Goal: Task Accomplishment & Management: Complete application form

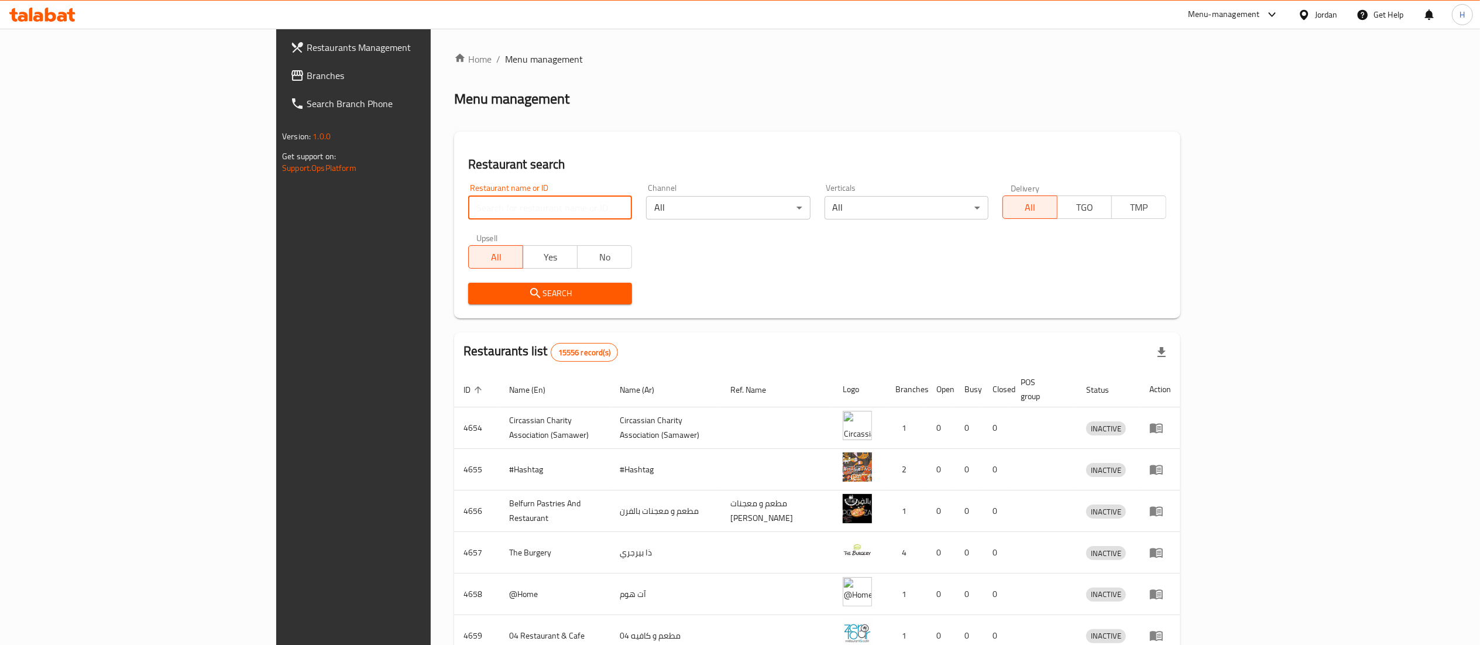
drag, startPoint x: 0, startPoint y: 0, endPoint x: 516, endPoint y: 208, distance: 556.4
click at [516, 208] on input "search" at bounding box center [550, 207] width 164 height 23
paste input "760428"
type input "760428"
click button "Search" at bounding box center [550, 294] width 164 height 22
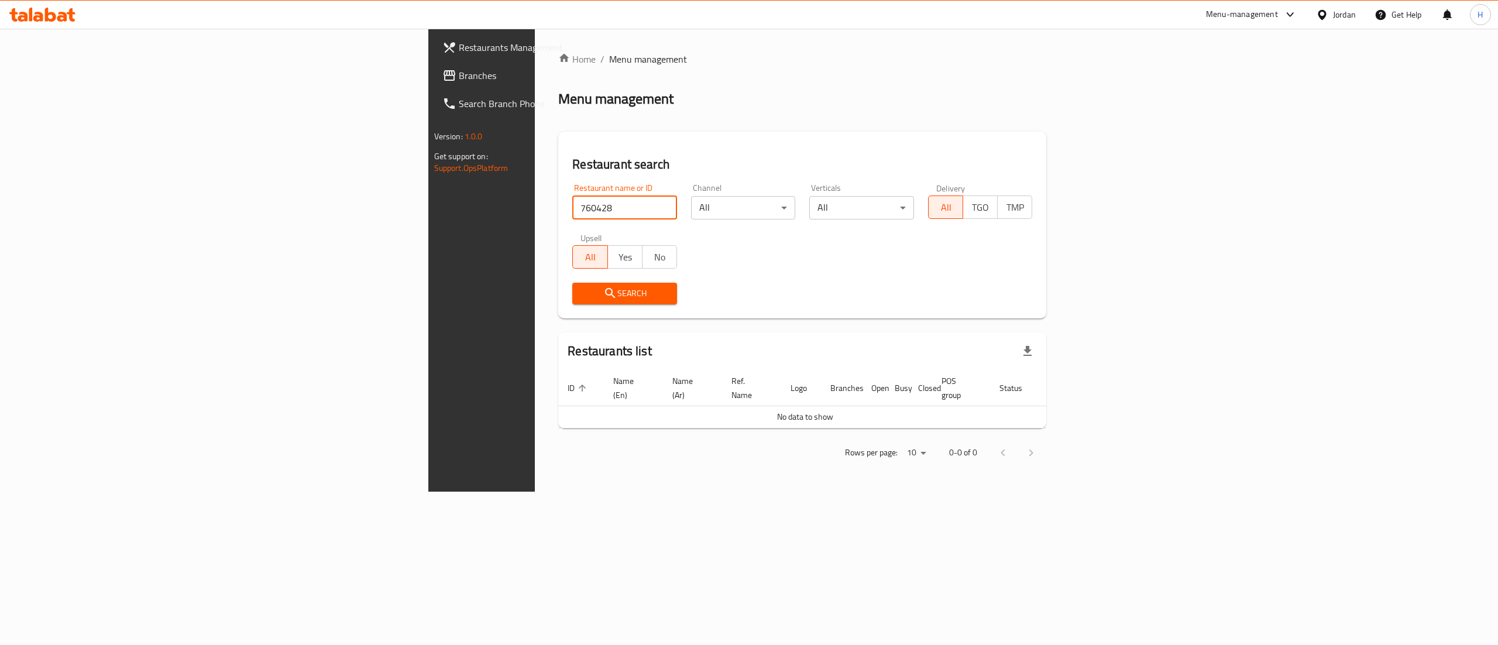
click at [459, 71] on span "Branches" at bounding box center [564, 75] width 211 height 14
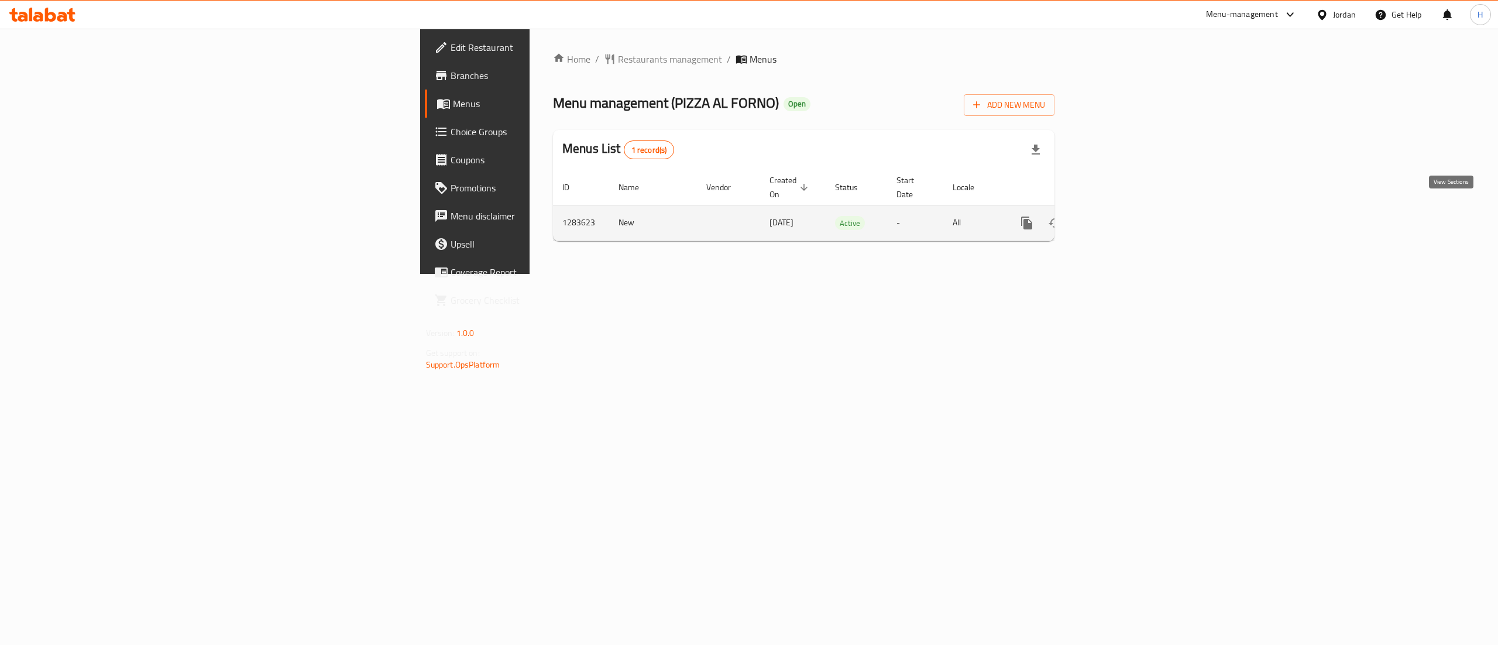
click at [1117, 218] on icon "enhanced table" at bounding box center [1111, 223] width 11 height 11
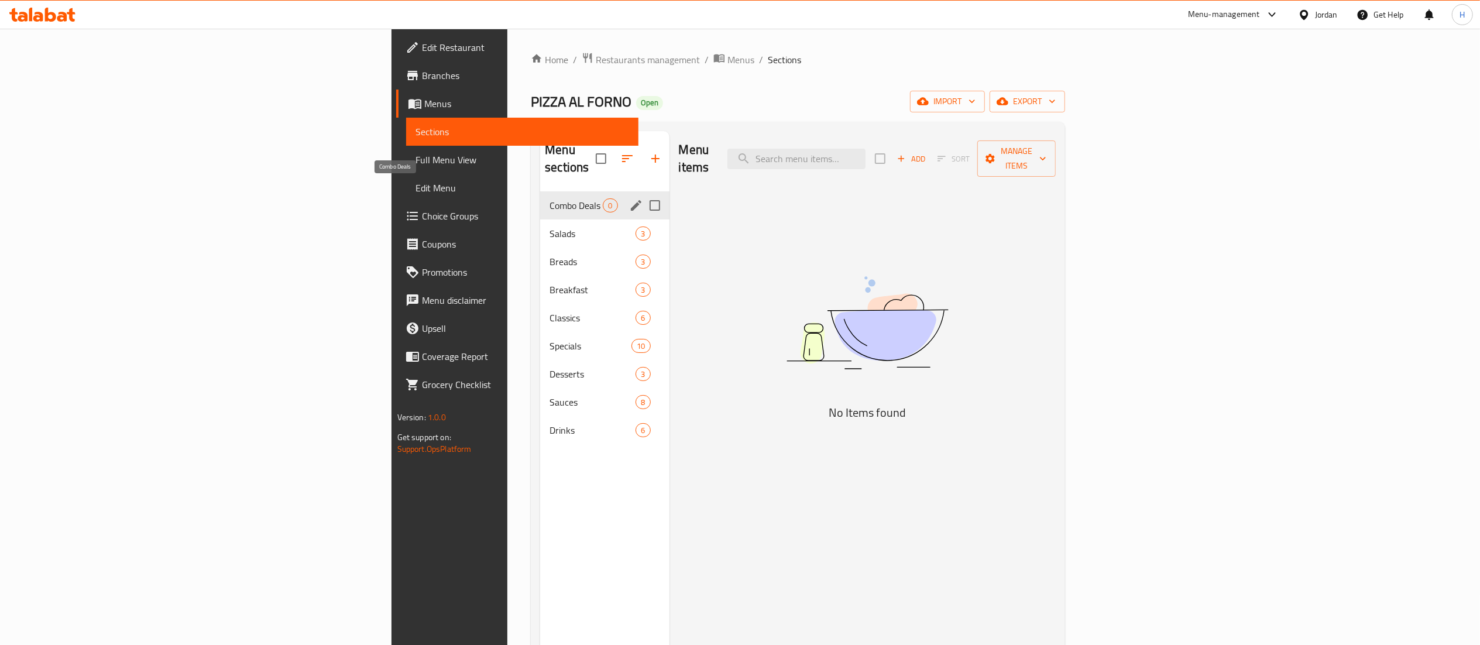
click at [550, 198] on span "Combo Deals" at bounding box center [576, 205] width 53 height 14
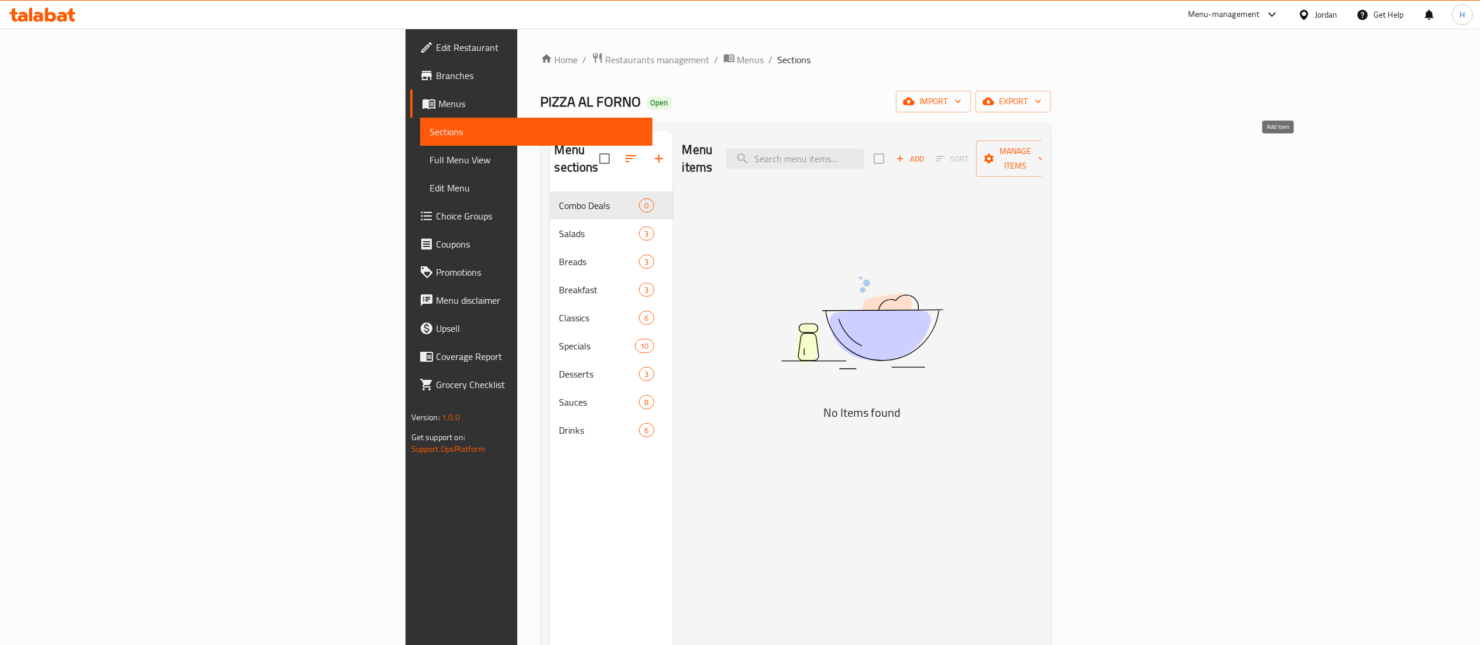
click at [926, 152] on span "Add" at bounding box center [910, 158] width 32 height 13
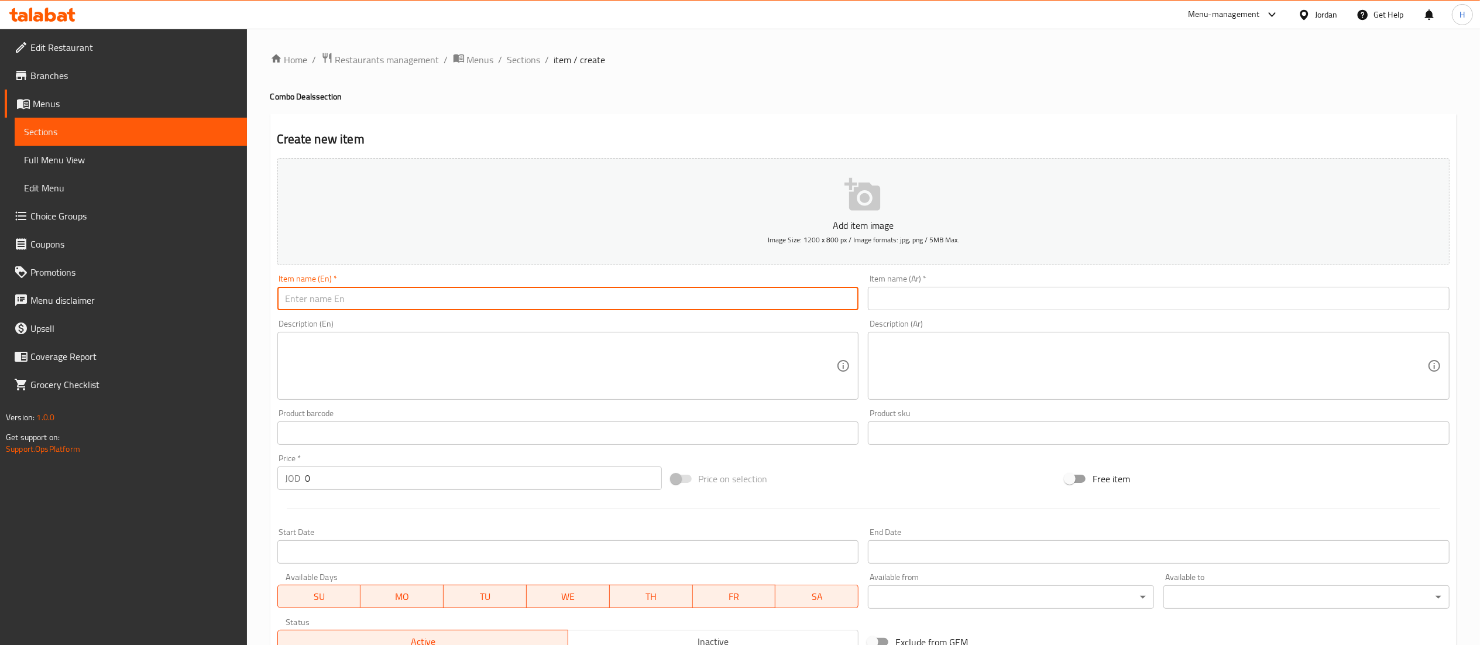
click at [439, 310] on input "text" at bounding box center [568, 298] width 582 height 23
paste input "2 pizza & 2 drinks"
type input "2 pizza & 2 drinks"
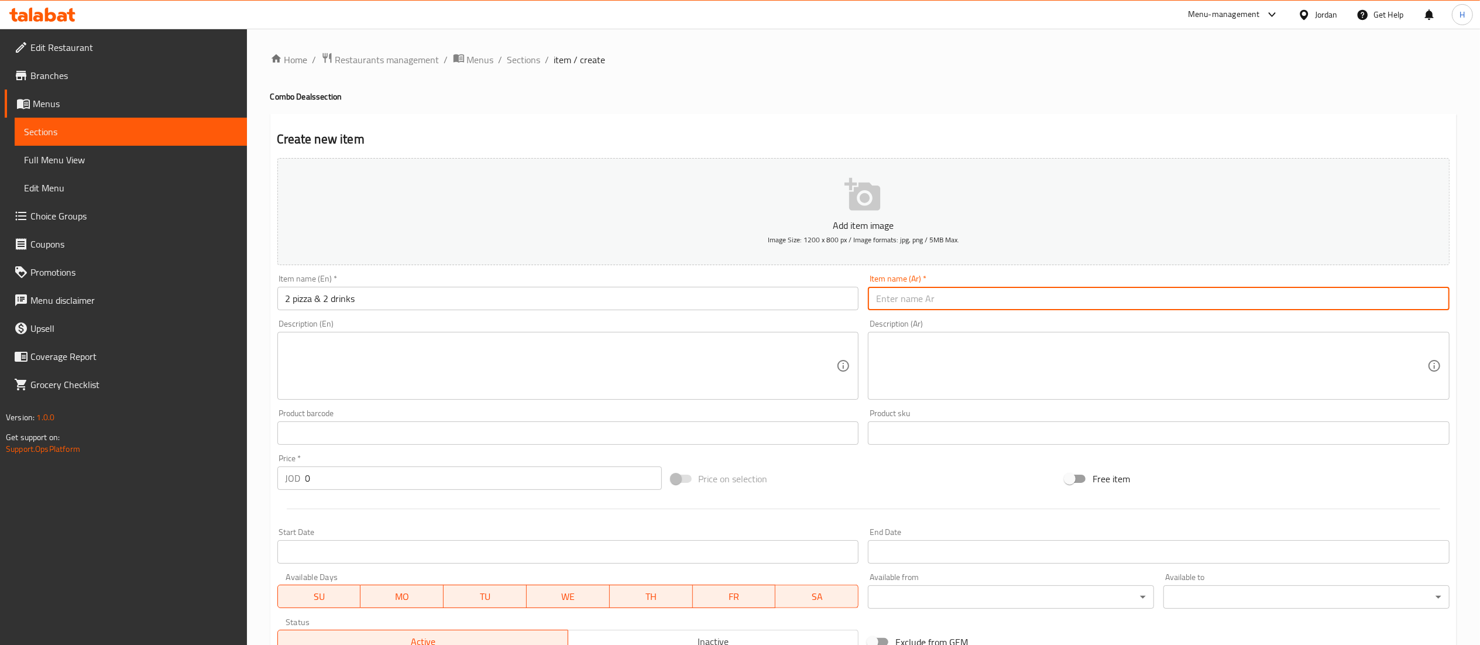
click at [947, 301] on input "text" at bounding box center [1159, 298] width 582 height 23
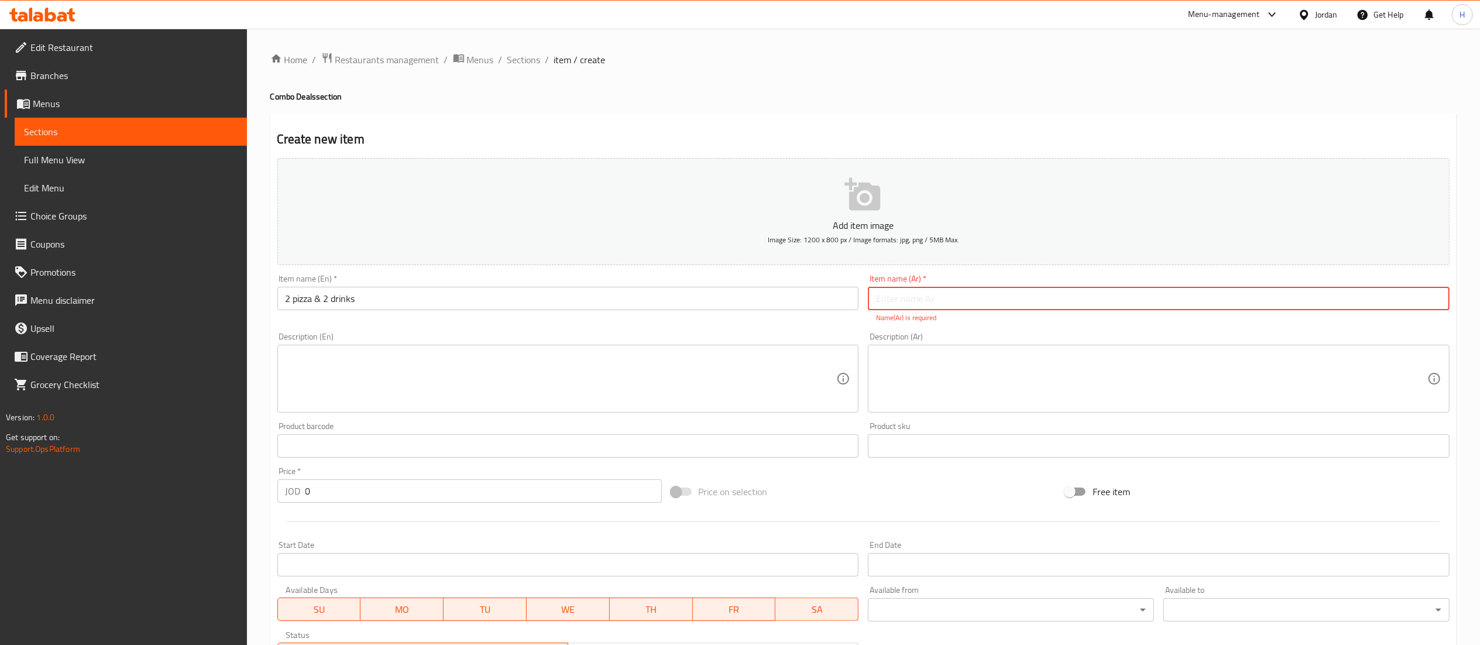
paste input "2 بيتزا و 2 مشروب"
type input "2 بيتزا و 2 مشروب"
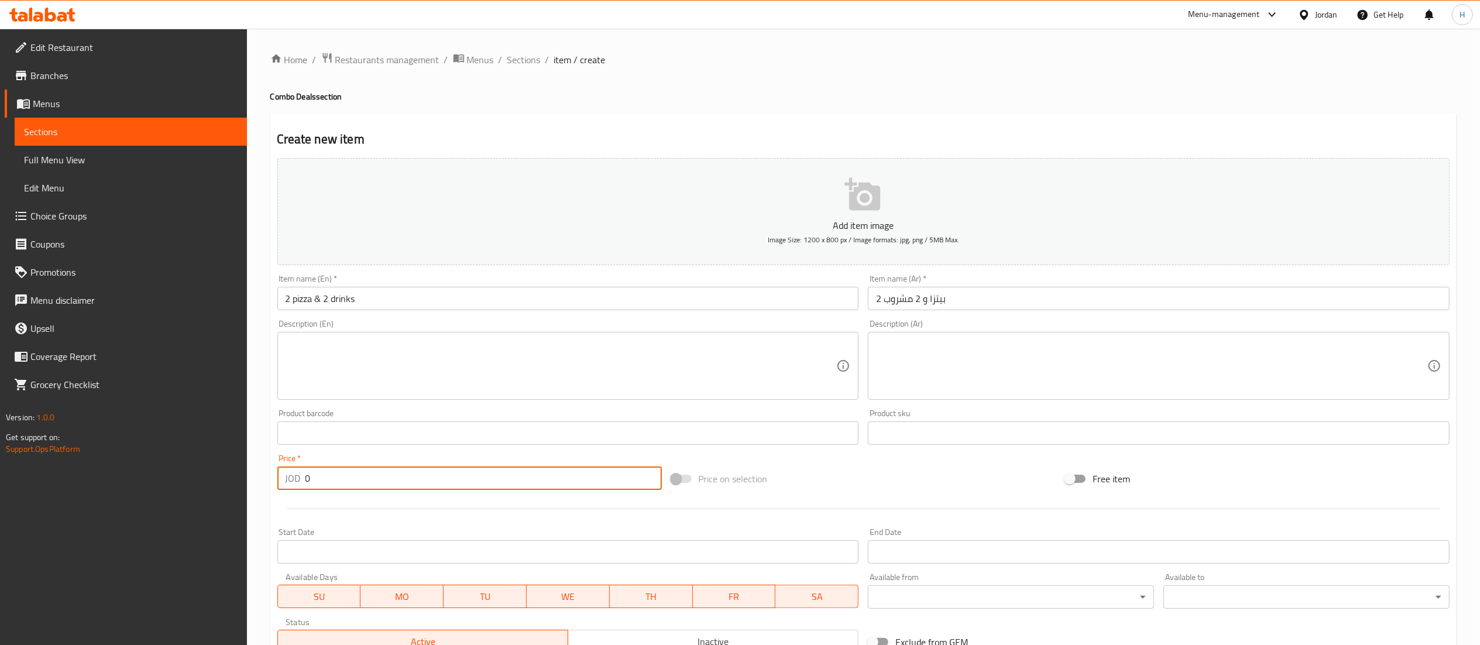
drag, startPoint x: 261, startPoint y: 456, endPoint x: 190, endPoint y: 455, distance: 70.8
click at [190, 455] on div "Edit Restaurant Branches Menus Sections Full Menu View Edit Menu Choice Groups …" at bounding box center [740, 428] width 1480 height 798
paste input "7.95"
type input "7.95"
click at [509, 351] on textarea at bounding box center [561, 366] width 551 height 56
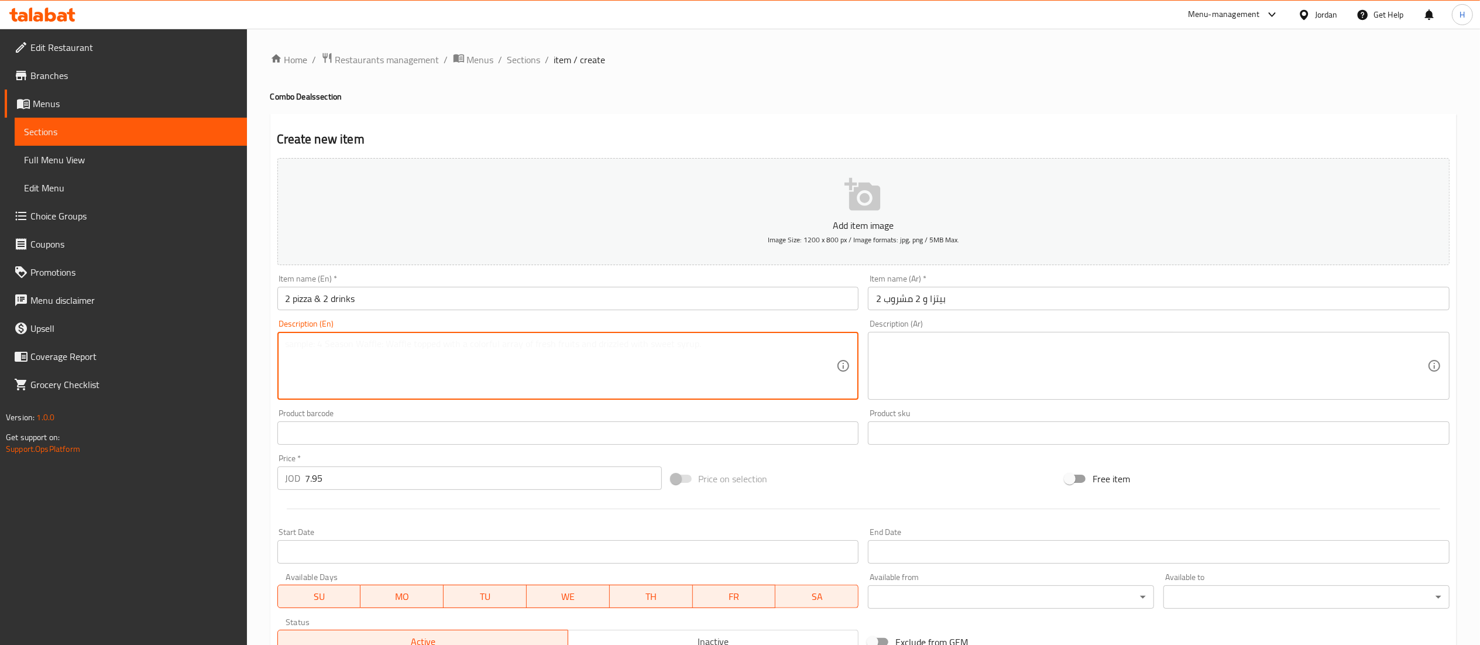
paste textarea "2 pizza & 2 drinks for 2-3 people"
type textarea "2 pizza & 2 drinks for 2-3 people"
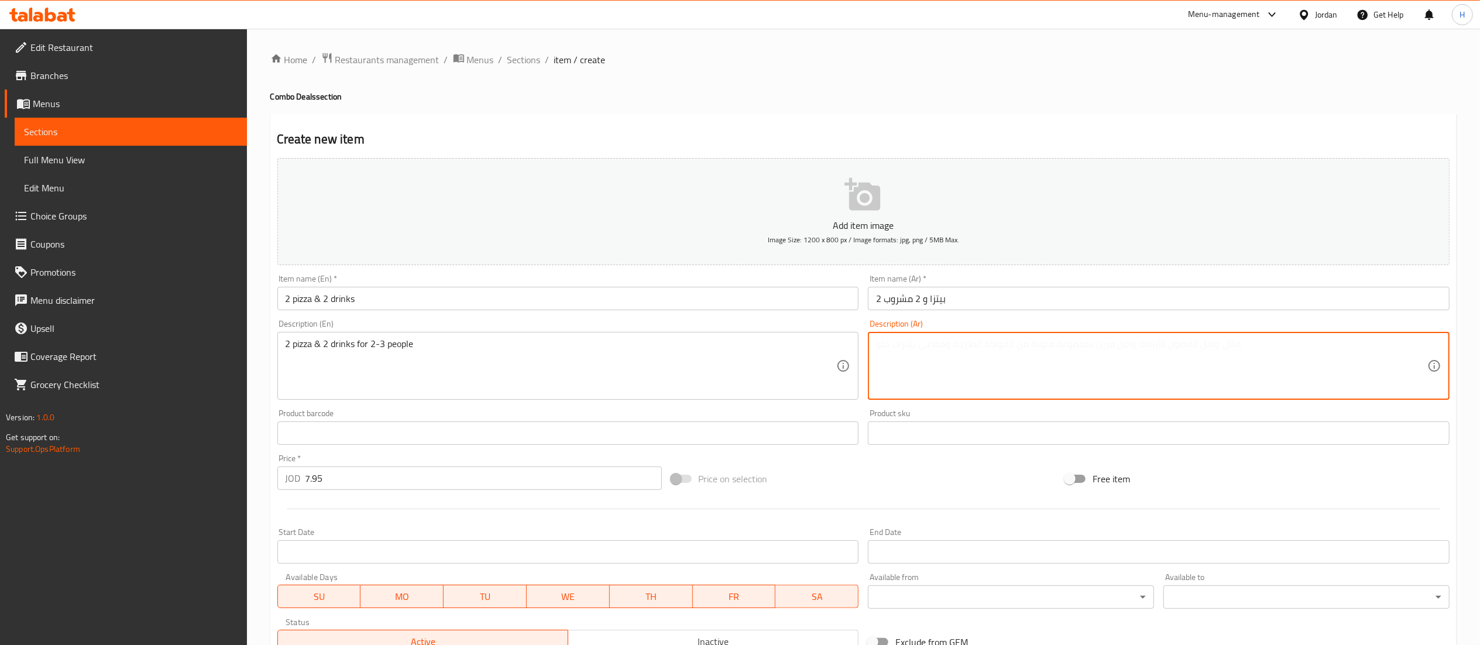
paste textarea "2 بيتزا و 2 مشروبات لـ 2-3 أشخاص"
type textarea "2 بيتزا و 2 مشروبات لـ 2-3 أشخاص"
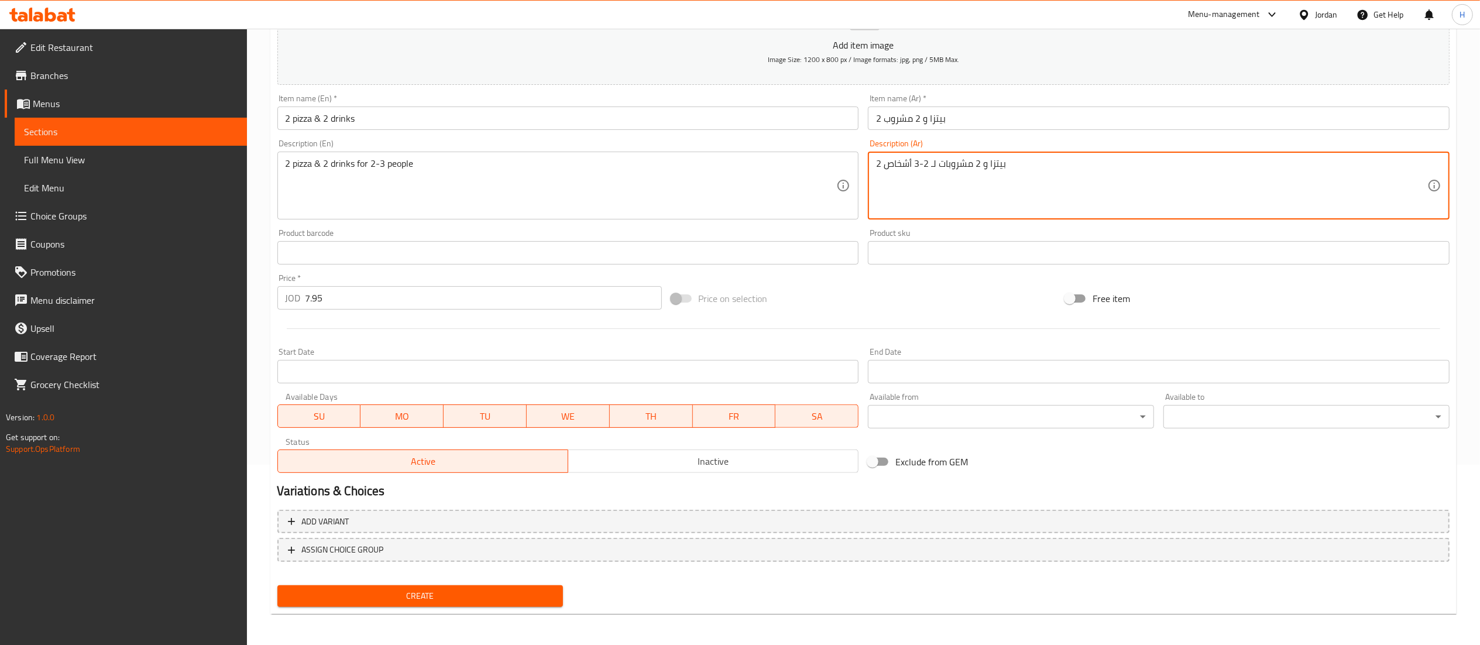
scroll to position [181, 0]
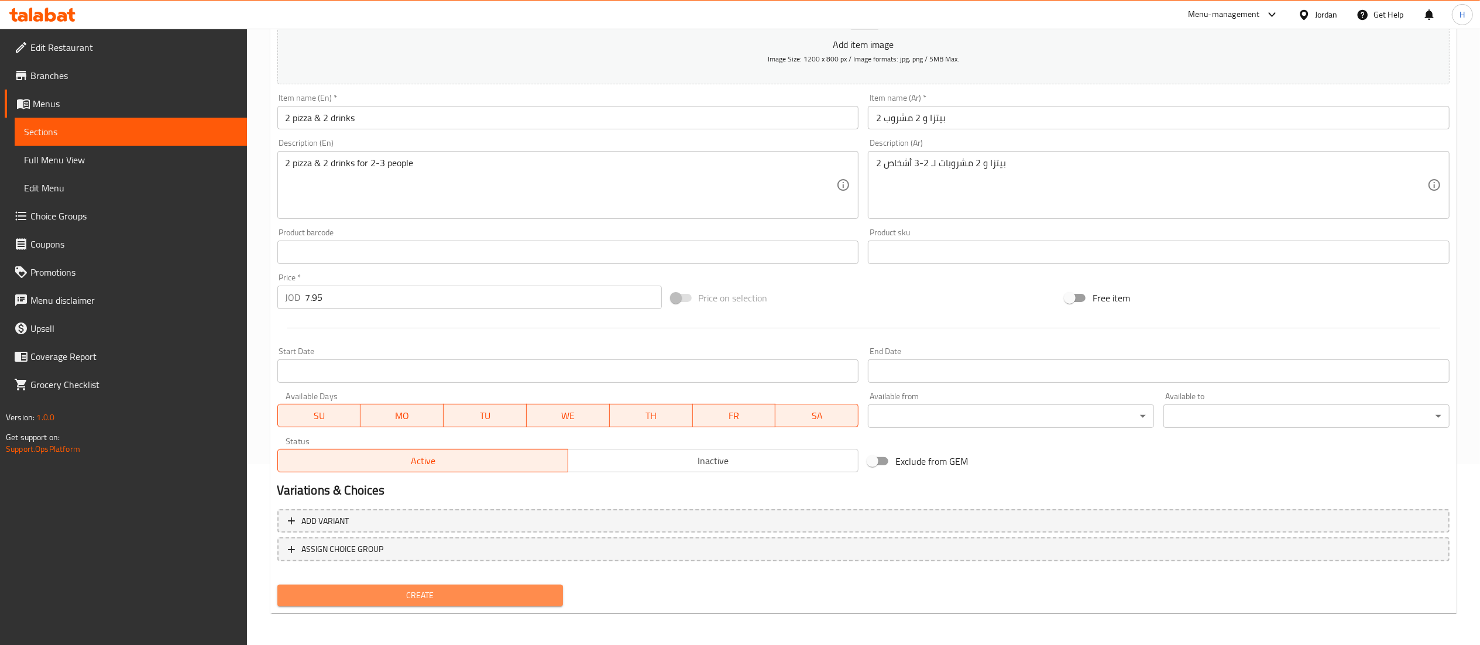
click at [467, 599] on span "Create" at bounding box center [420, 595] width 267 height 15
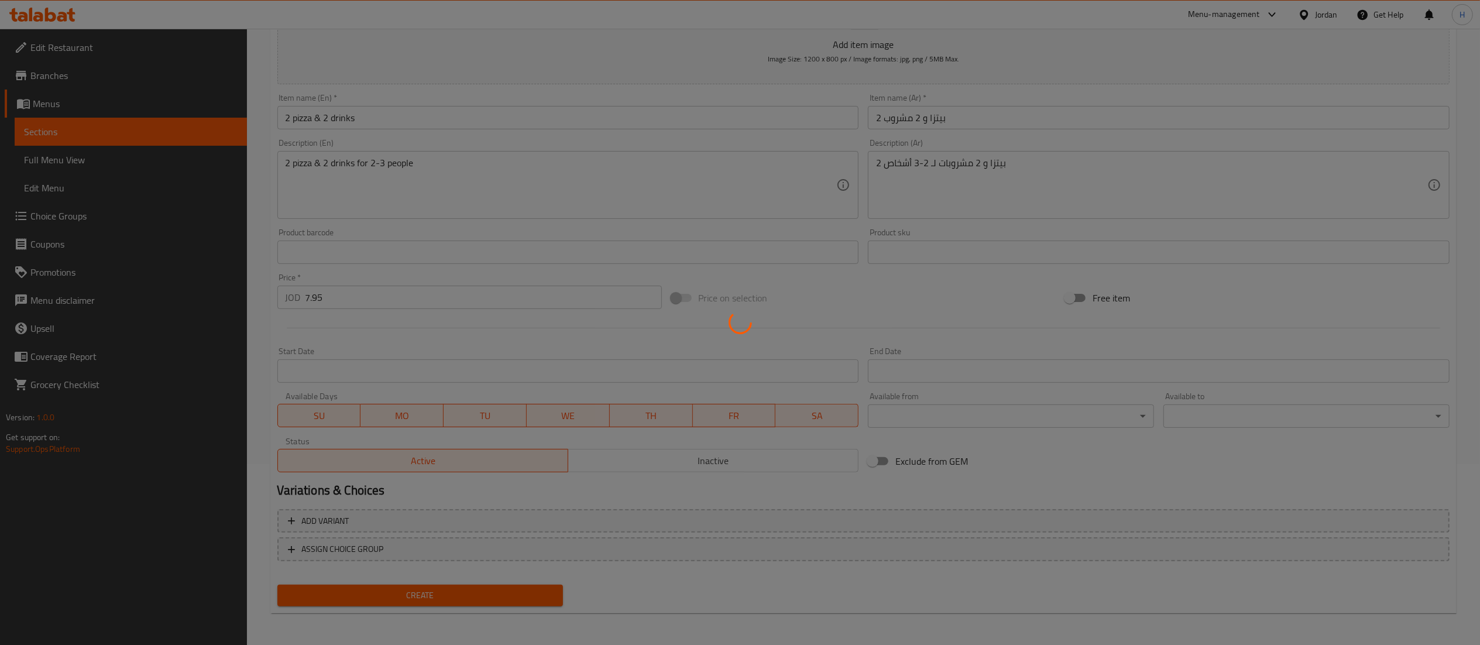
type input "0"
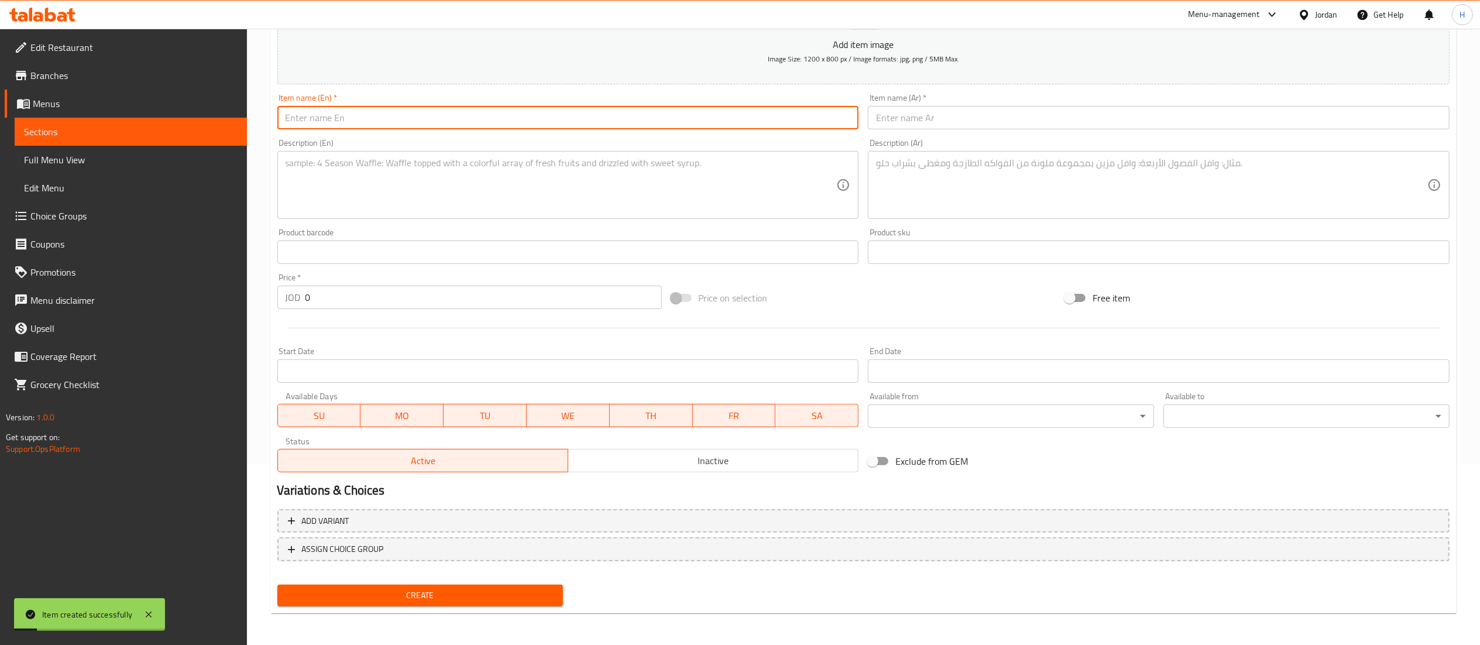
click at [390, 119] on input "text" at bounding box center [568, 117] width 582 height 23
paste input "1 pizza classic, 1 salad, 1 soft drink"
type input "1 pizza classic, 1 salad, 1 soft drink"
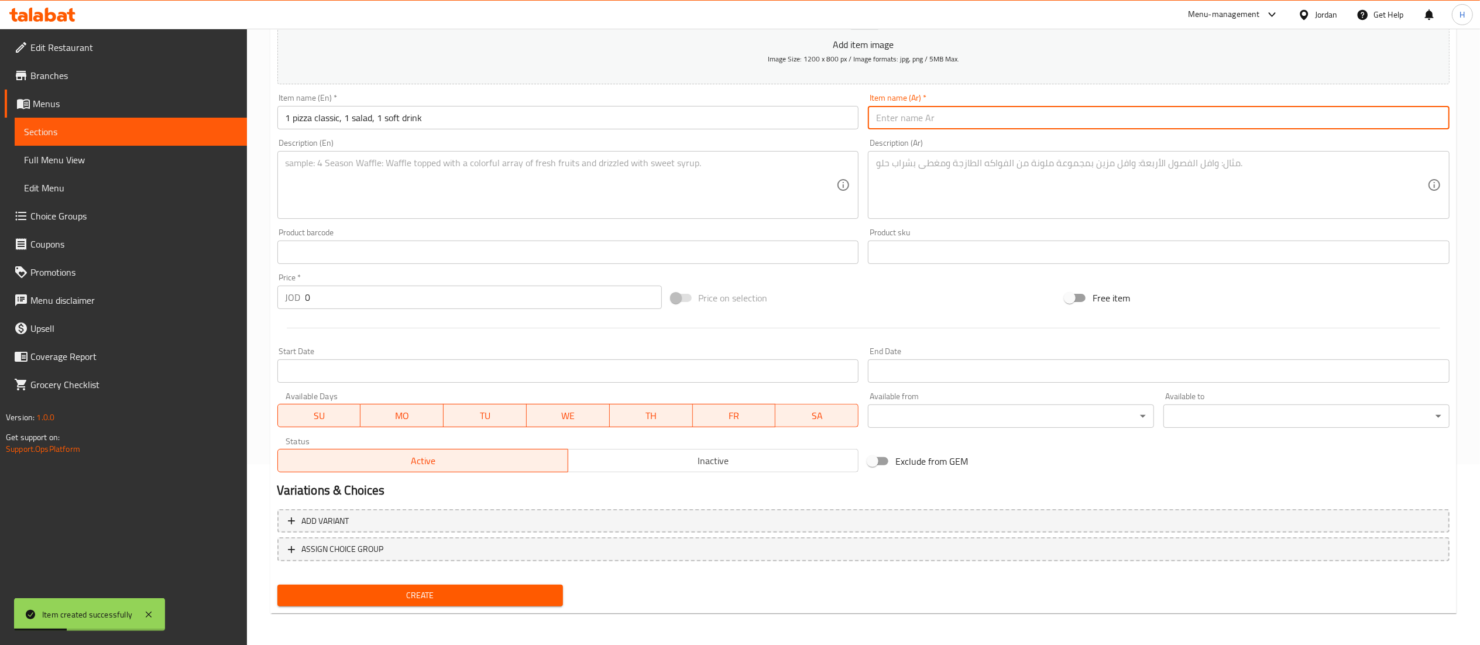
paste input "1 بيتزا كلاسيكية، 1 سلطة، 1 مشروب غازي"
type input "1 بيتزا كلاسيكية، 1 سلطة، 1 مشروب غازي"
click at [480, 187] on textarea at bounding box center [561, 185] width 551 height 56
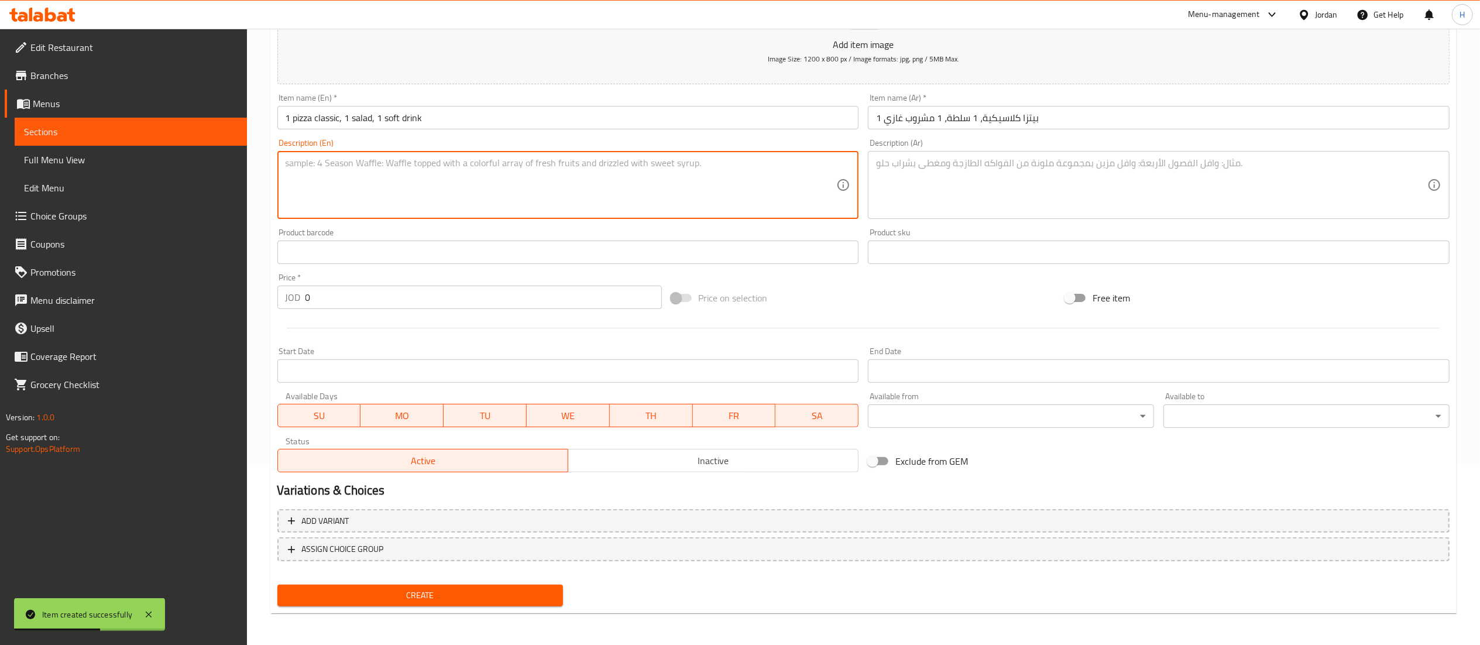
paste textarea "1 pizza classic, 1 salad, 1 soft drink for 1 person"
type textarea "1 pizza classic, 1 salad, 1 soft drink for 1 person"
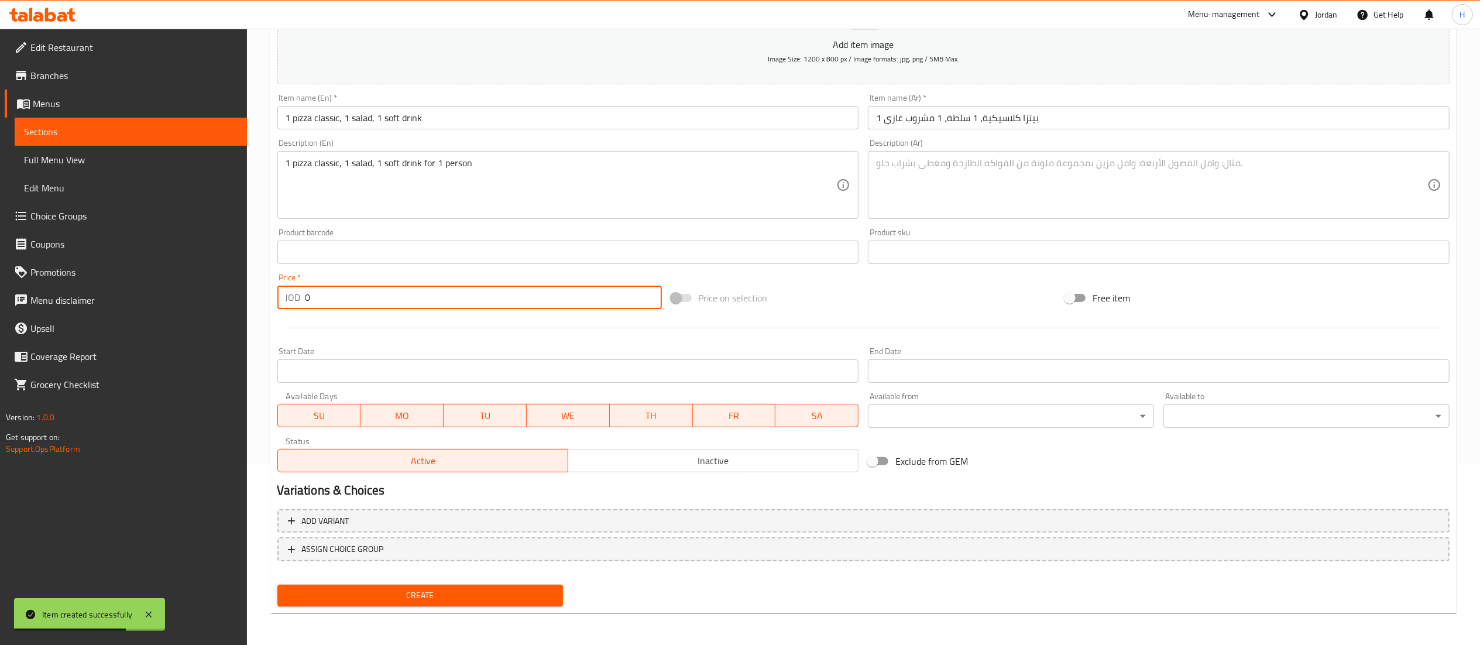
drag, startPoint x: 396, startPoint y: 302, endPoint x: 66, endPoint y: 269, distance: 331.2
click at [66, 269] on div "Edit Restaurant Branches Menus Sections Full Menu View Edit Menu Choice Groups …" at bounding box center [740, 247] width 1480 height 798
paste input "6.95"
type input "6.95"
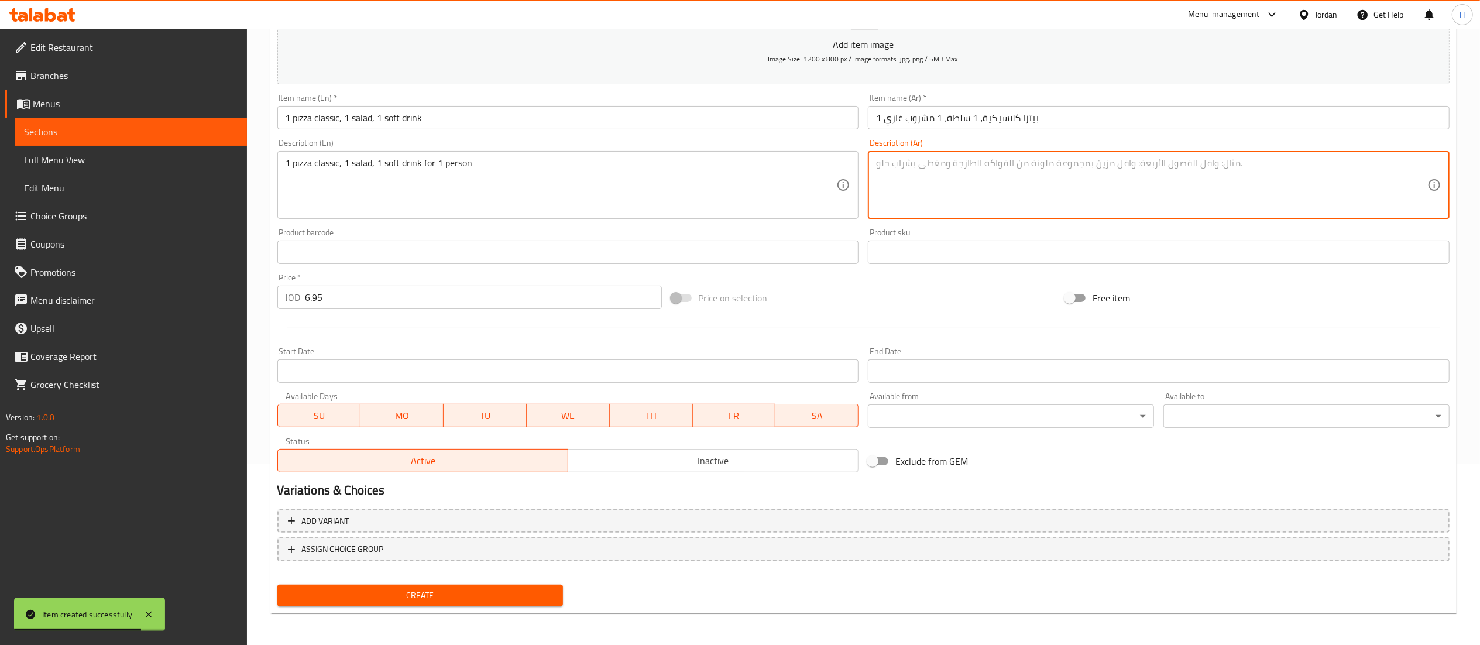
click at [979, 197] on textarea at bounding box center [1151, 185] width 551 height 56
click at [949, 189] on textarea at bounding box center [1151, 185] width 551 height 56
paste textarea "1 بيتزا كلاسيكية، 1 سلطة، 1 مشروب غازي"
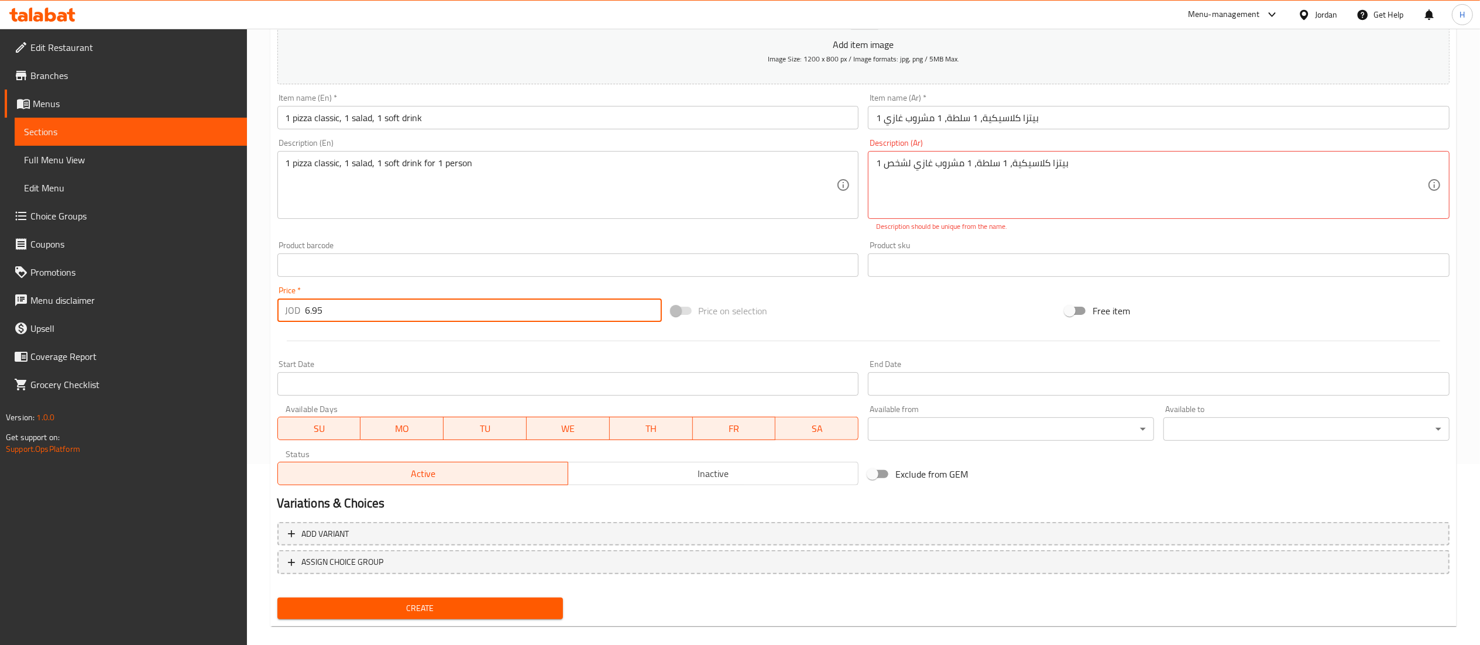
click at [412, 320] on input "6.95" at bounding box center [484, 309] width 356 height 23
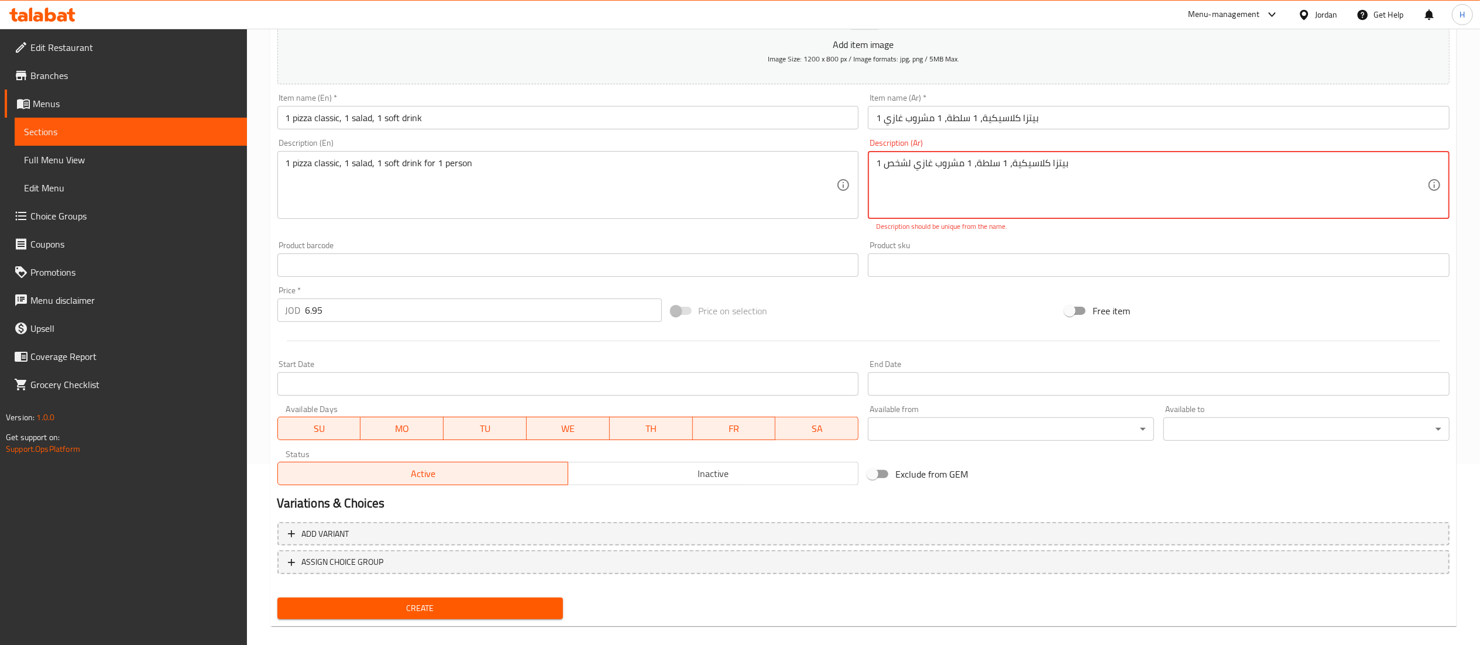
drag, startPoint x: 881, startPoint y: 163, endPoint x: 871, endPoint y: 164, distance: 10.0
click at [871, 164] on div "1 بيتزا كلاسيكية، 1 سلطة، 1 مشروب غازي لشخص Description (Ar)" at bounding box center [1159, 185] width 582 height 68
click at [1039, 159] on textarea "بيتزا كلاسيكية، 1 سلطة، 1 مشروب غازي لشخص" at bounding box center [1151, 185] width 551 height 56
click at [998, 166] on textarea "بيتزا كلاسيكية، 1 سلطة، 1 مشروب غازي لشخص" at bounding box center [1151, 185] width 551 height 56
click at [967, 160] on textarea "بيتزا كلاسيكية، سلطة، 1 مشروب غازي لشخص" at bounding box center [1151, 185] width 551 height 56
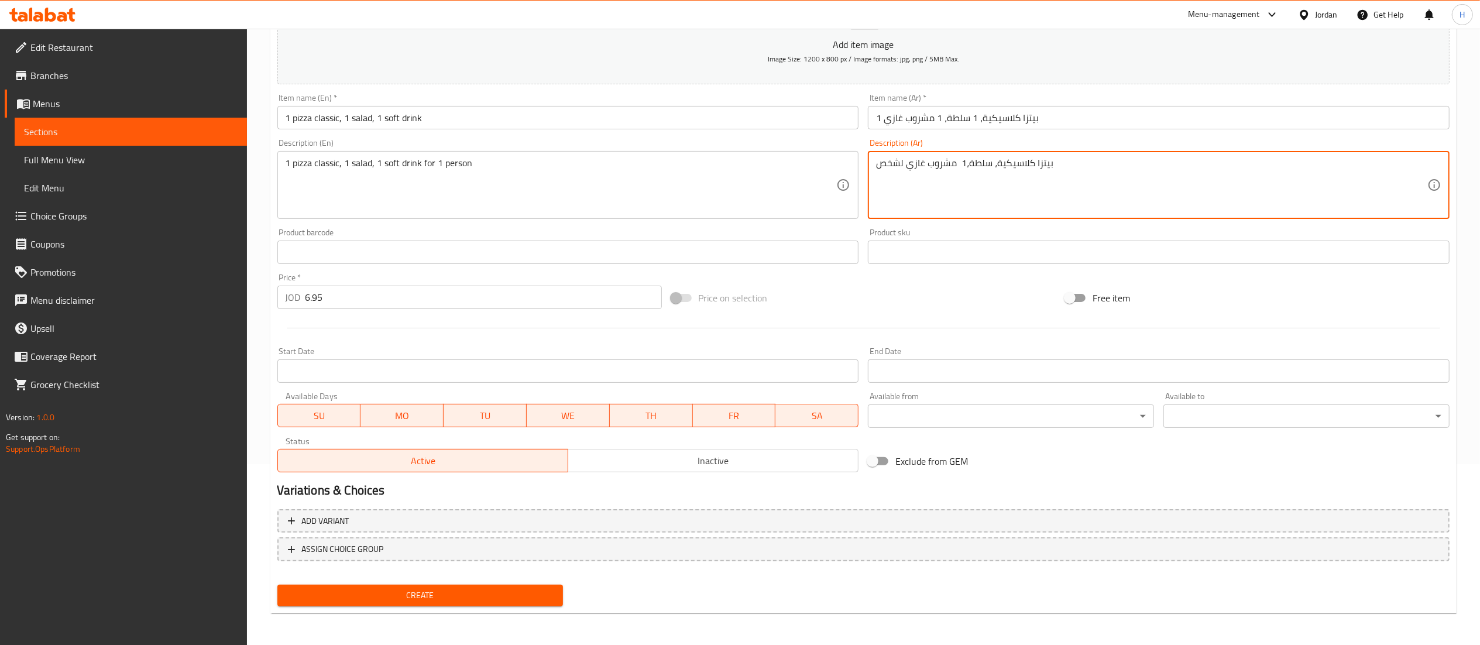
drag, startPoint x: 962, startPoint y: 163, endPoint x: 967, endPoint y: 159, distance: 6.2
click at [967, 159] on textarea "بيتزا كلاسيكية، سلطة،1 مشروب غازي لشخص" at bounding box center [1151, 185] width 551 height 56
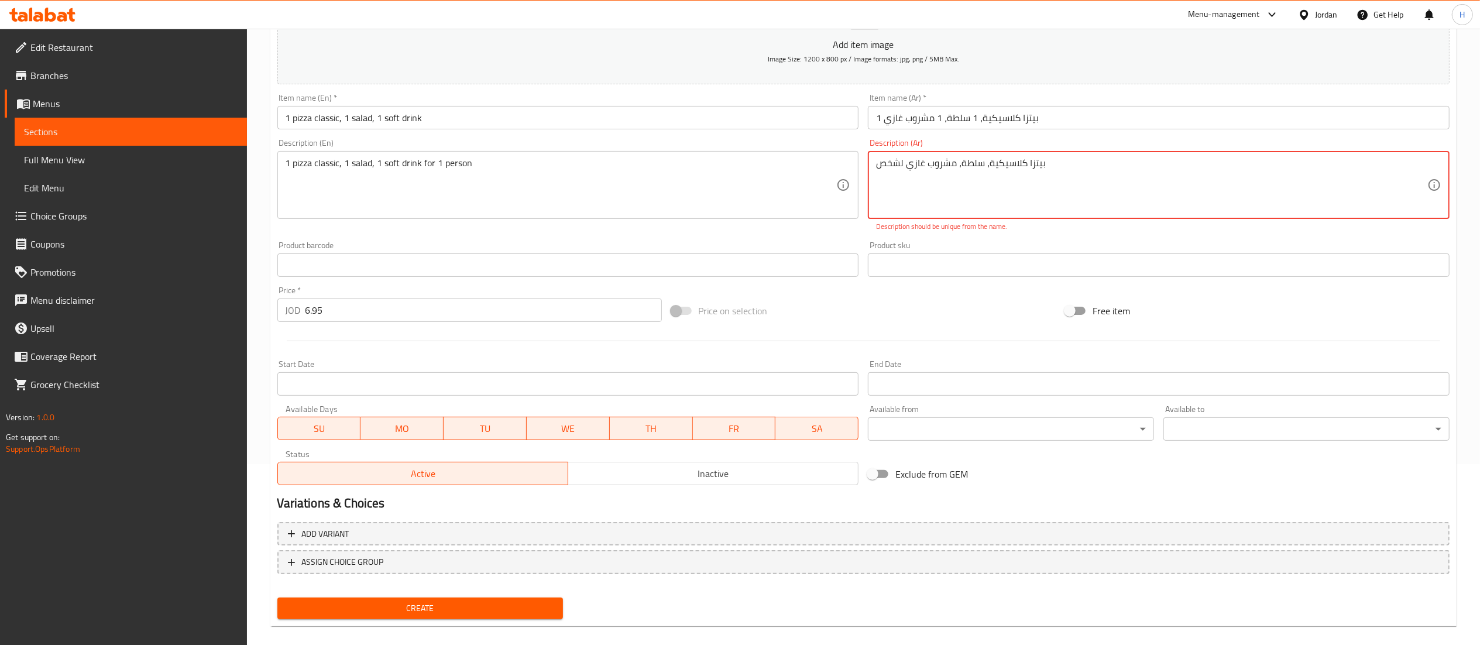
click at [919, 162] on textarea "بيتزا كلاسيكية، سلطة، مشروب غازي لشخص" at bounding box center [1151, 185] width 551 height 56
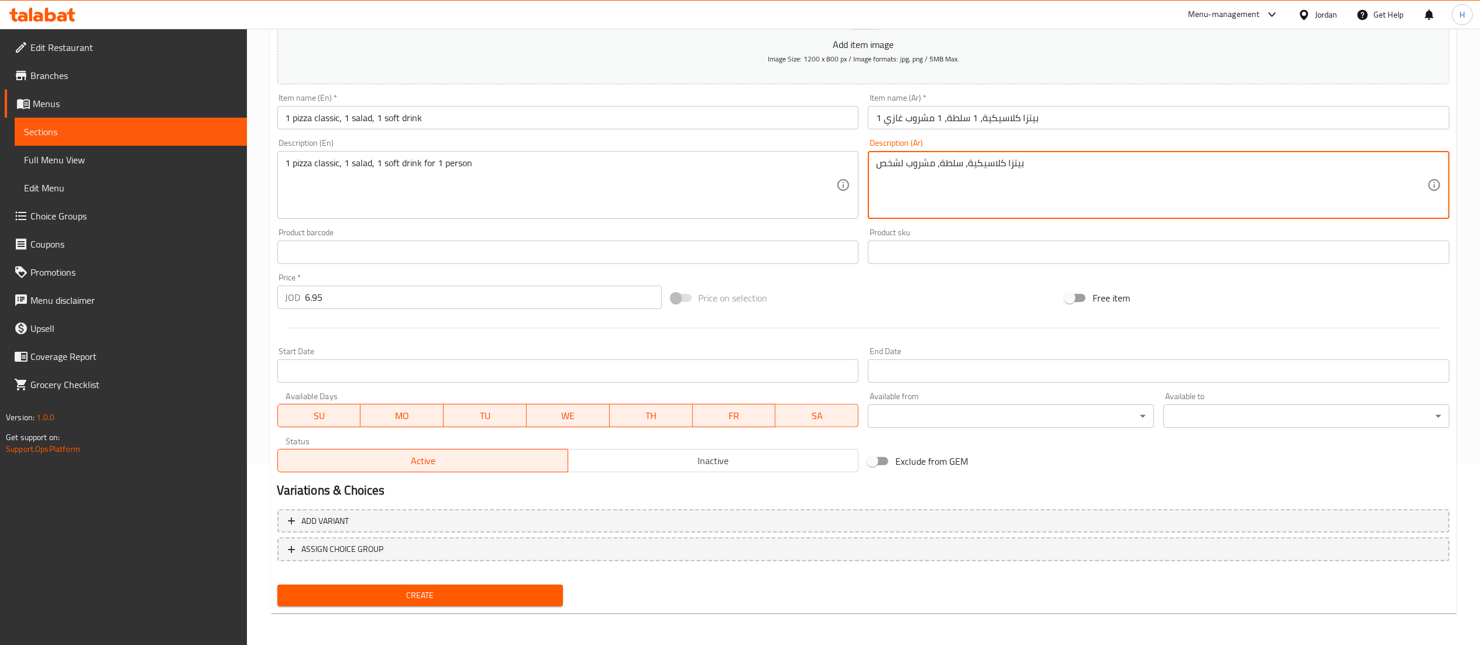
type textarea "بيتزا كلاسيكية، سلطة، مشروب لشخص"
click at [406, 571] on nav at bounding box center [863, 570] width 1172 height 9
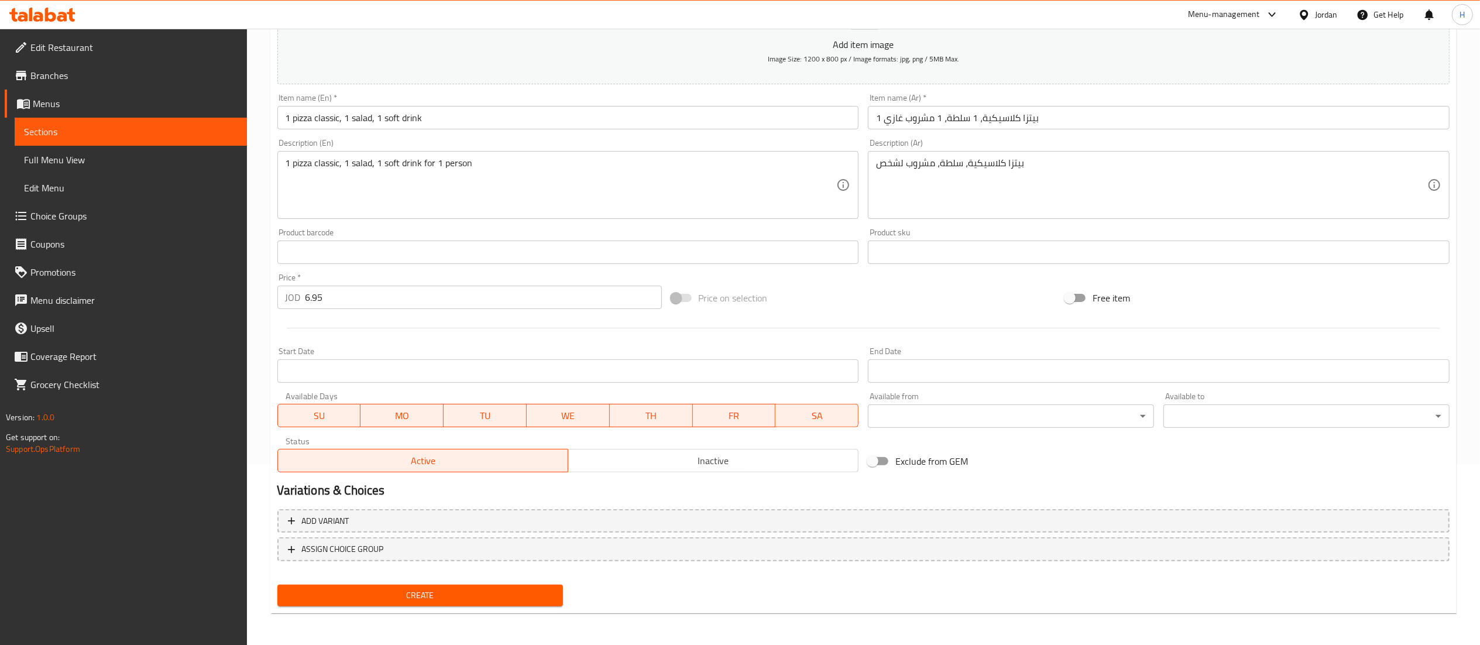
click at [401, 609] on div "Create" at bounding box center [421, 595] width 296 height 31
click at [400, 606] on div "Create" at bounding box center [421, 595] width 296 height 31
click at [400, 596] on span "Create" at bounding box center [420, 595] width 267 height 15
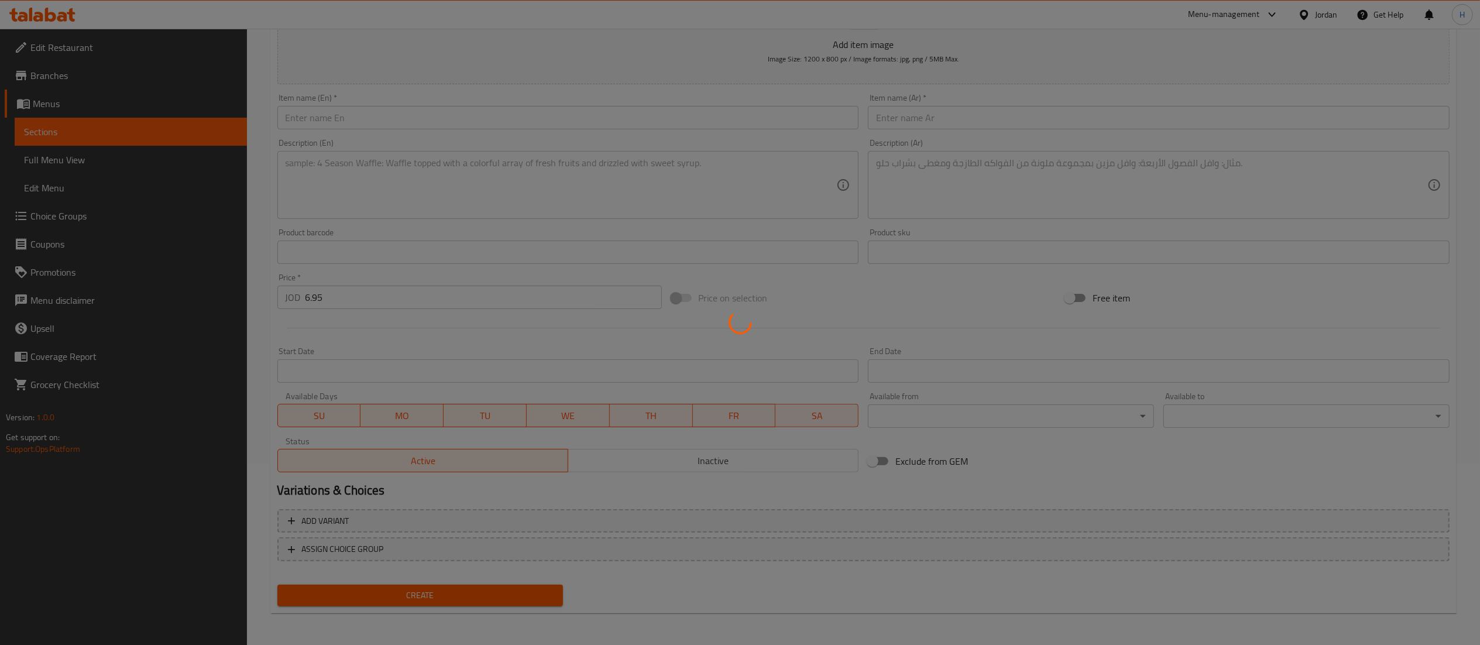
type input "0"
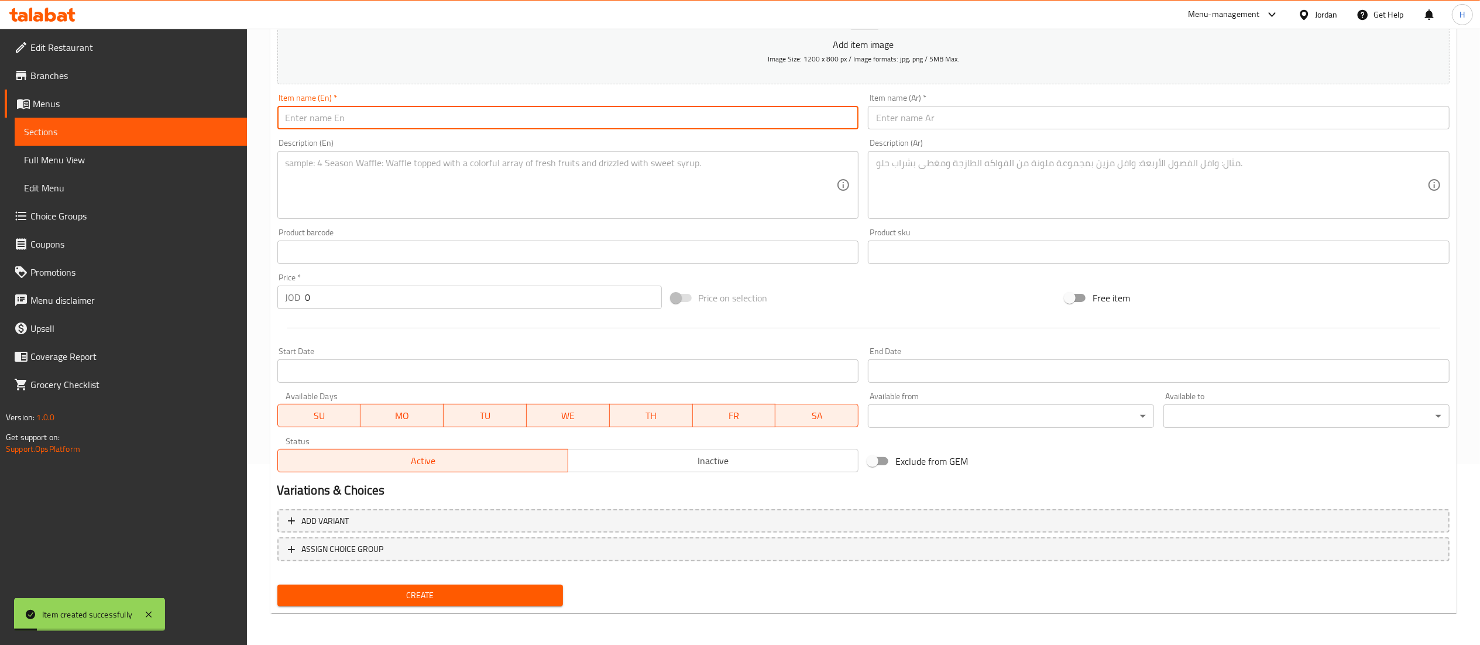
click at [399, 121] on input "text" at bounding box center [568, 117] width 582 height 23
paste input "4 pizzas classic 4 soft drinks"
type input "4 pizzas classic 4 soft drinks"
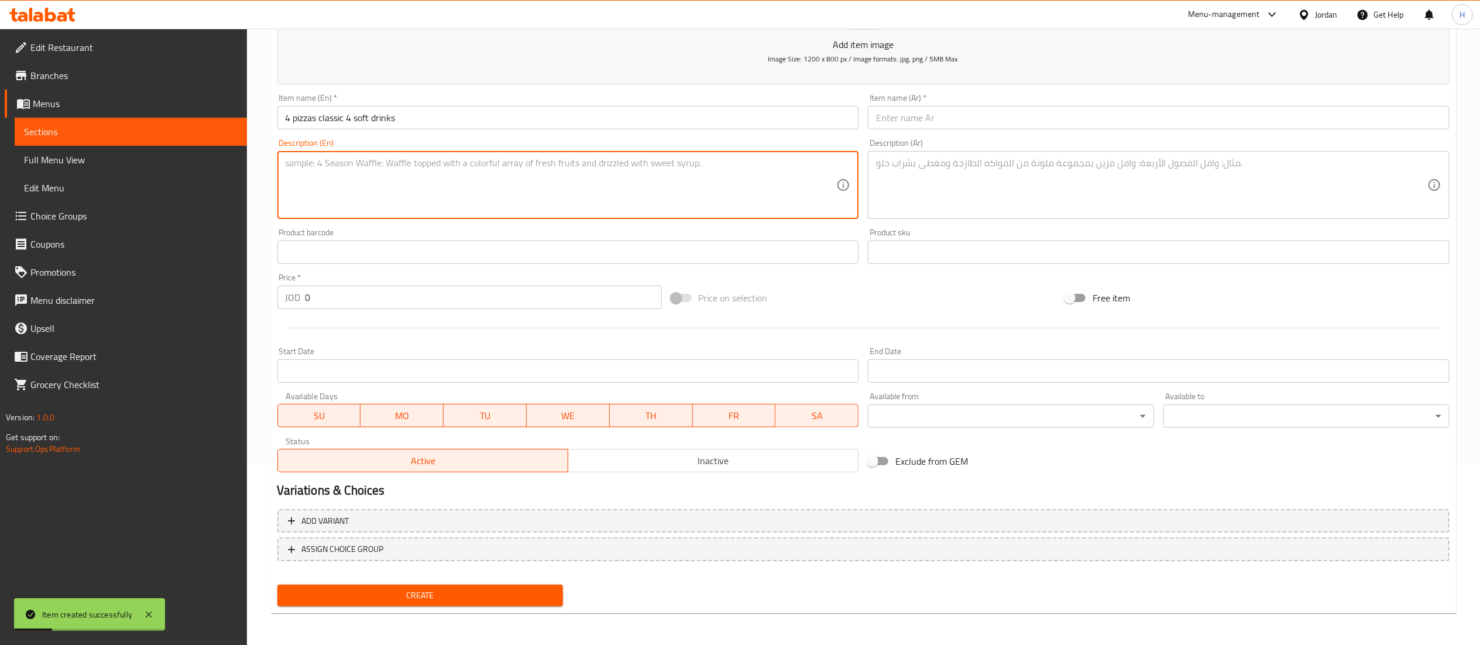
click at [516, 184] on textarea at bounding box center [561, 185] width 551 height 56
click at [1014, 123] on input "text" at bounding box center [1159, 117] width 582 height 23
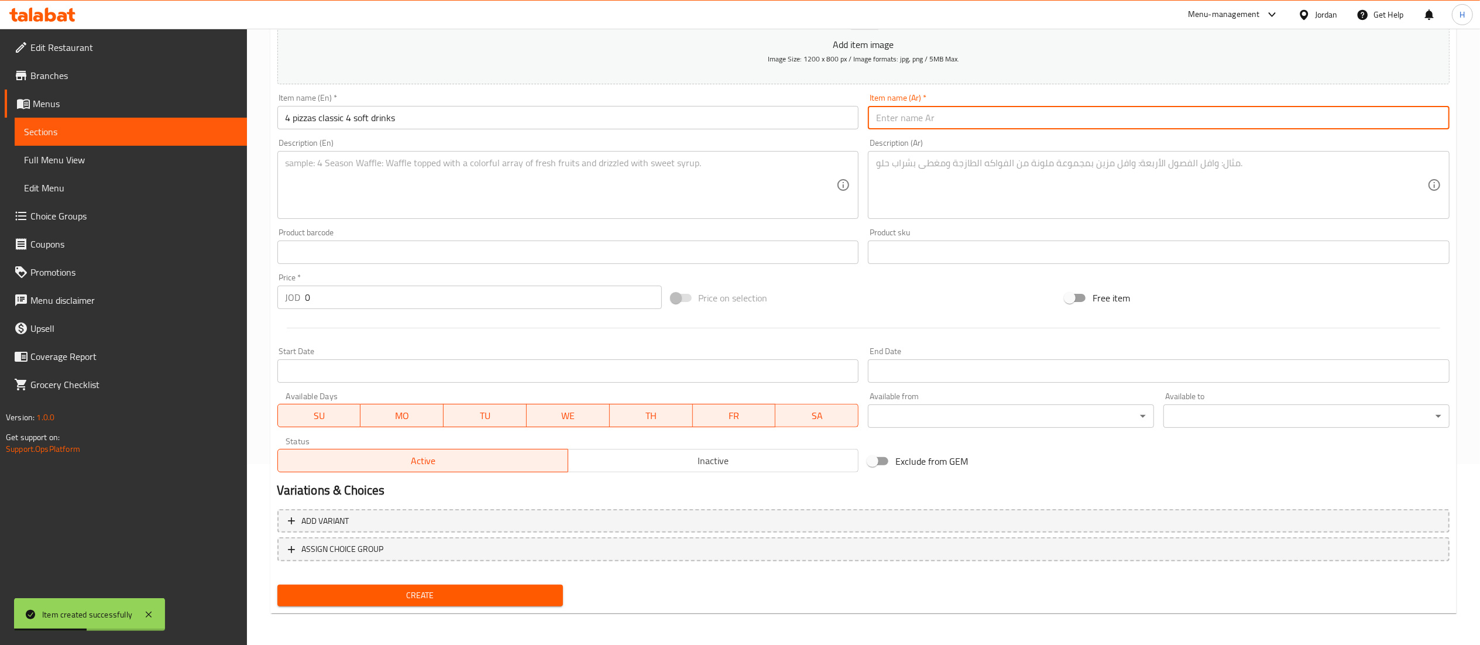
paste input "4 بيتزا كلاسيكية و 4 مشروبات غازية"
type input "4 بيتزا كلاسيكية و 4 مشروبات غازية"
drag, startPoint x: 322, startPoint y: 296, endPoint x: 238, endPoint y: 297, distance: 84.3
click at [240, 297] on div "Edit Restaurant Branches Menus Sections Full Menu View Edit Menu Choice Groups …" at bounding box center [740, 247] width 1480 height 798
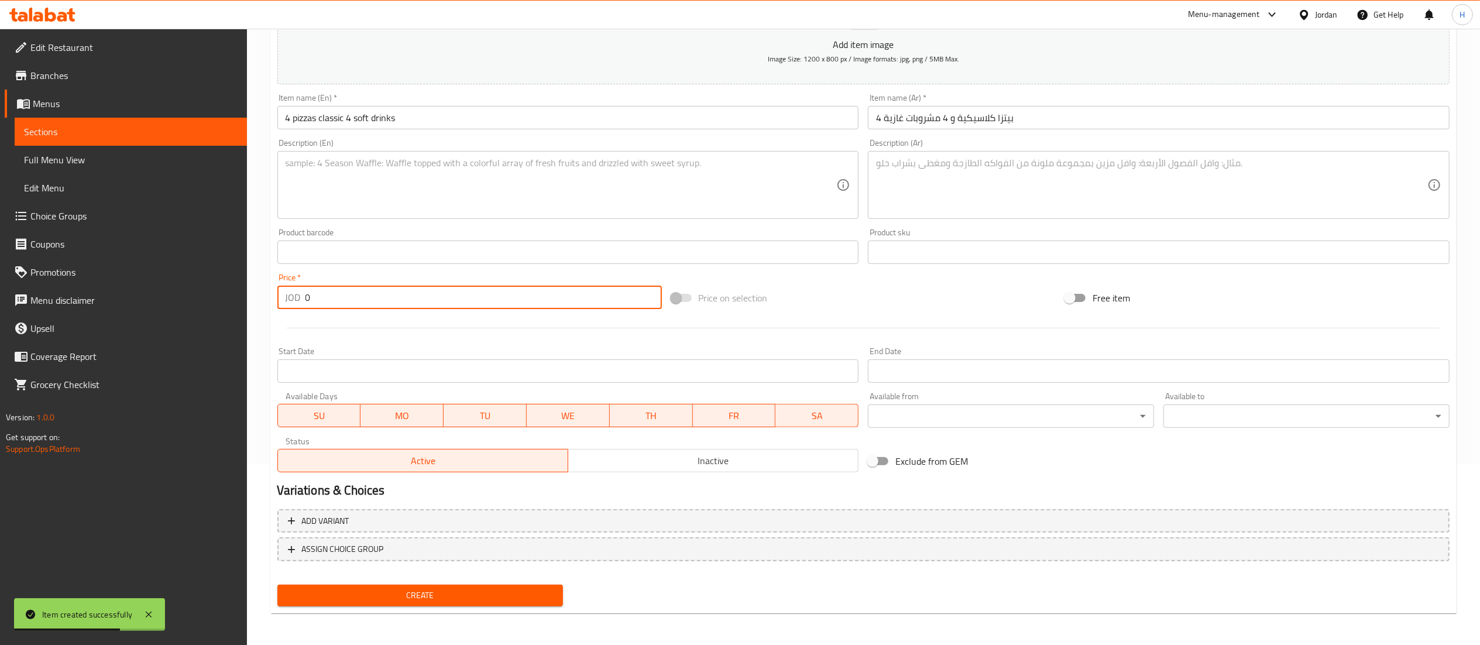
paste input "13.95"
type input "13.95"
click at [501, 184] on textarea at bounding box center [561, 185] width 551 height 56
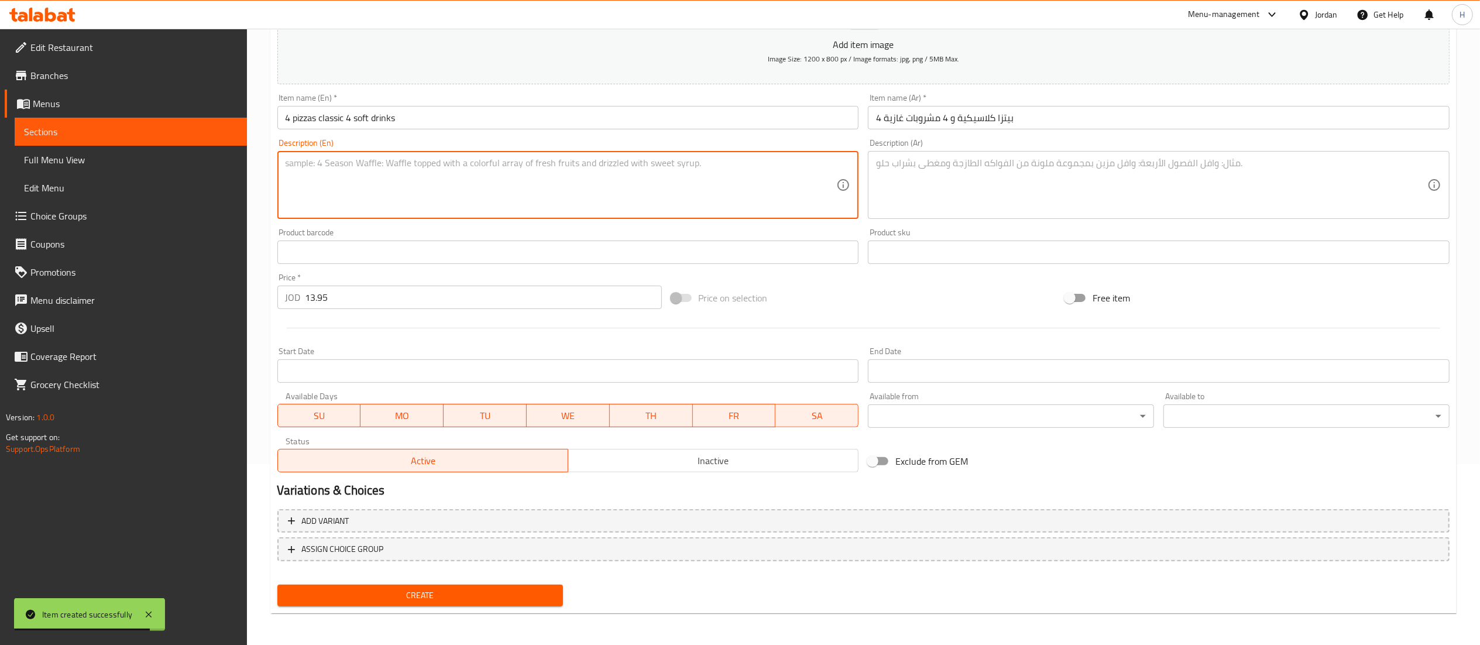
paste textarea "4 pizzas classic 4 soft drinks for 5-6 people"
type textarea "4 pizzas classic 4 soft drinks for 5-6 people"
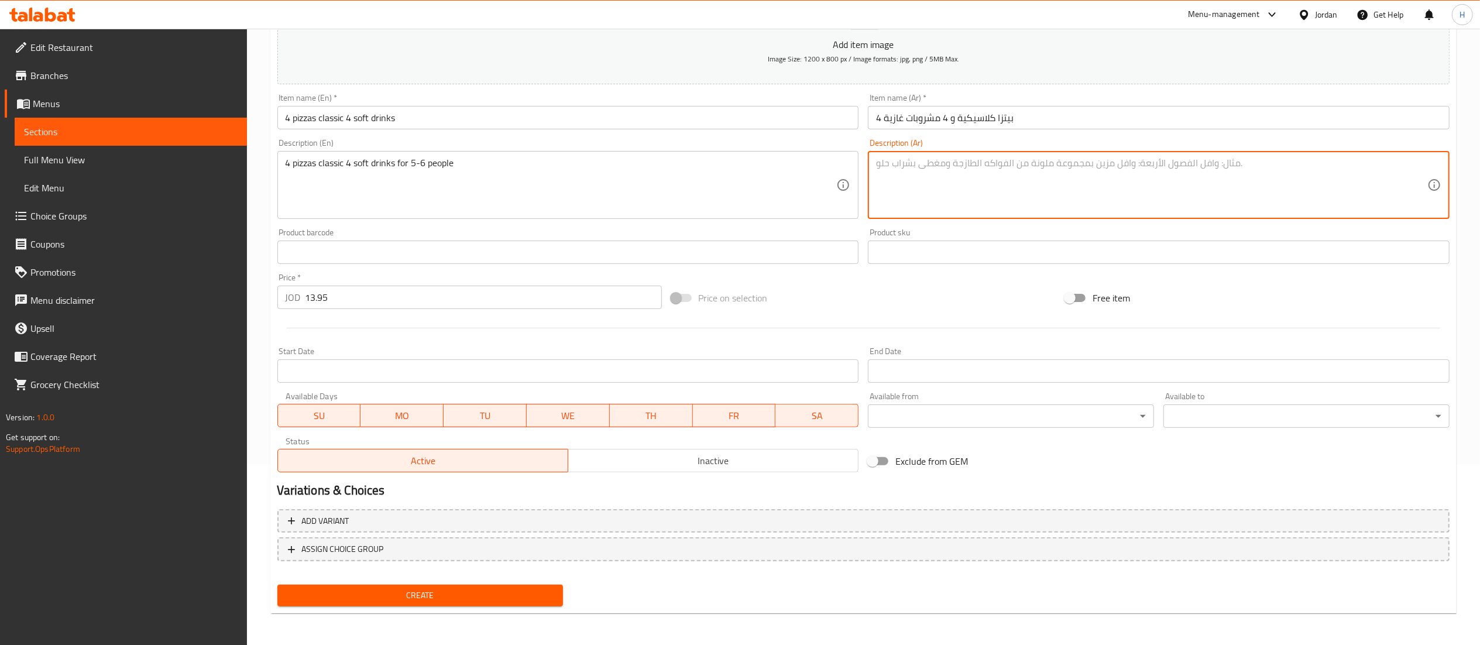
click at [975, 168] on textarea at bounding box center [1151, 185] width 551 height 56
click at [944, 182] on textarea at bounding box center [1151, 185] width 551 height 56
paste textarea "4 بيتزا كلاسيكية و 4 مشروبات غازية لـ 5-6 أشخاص"
type textarea "4 بيتزا كلاسيكية و 4 مشروبات غازية لـ 5-6 أشخاص"
click at [448, 599] on span "Create" at bounding box center [420, 595] width 267 height 15
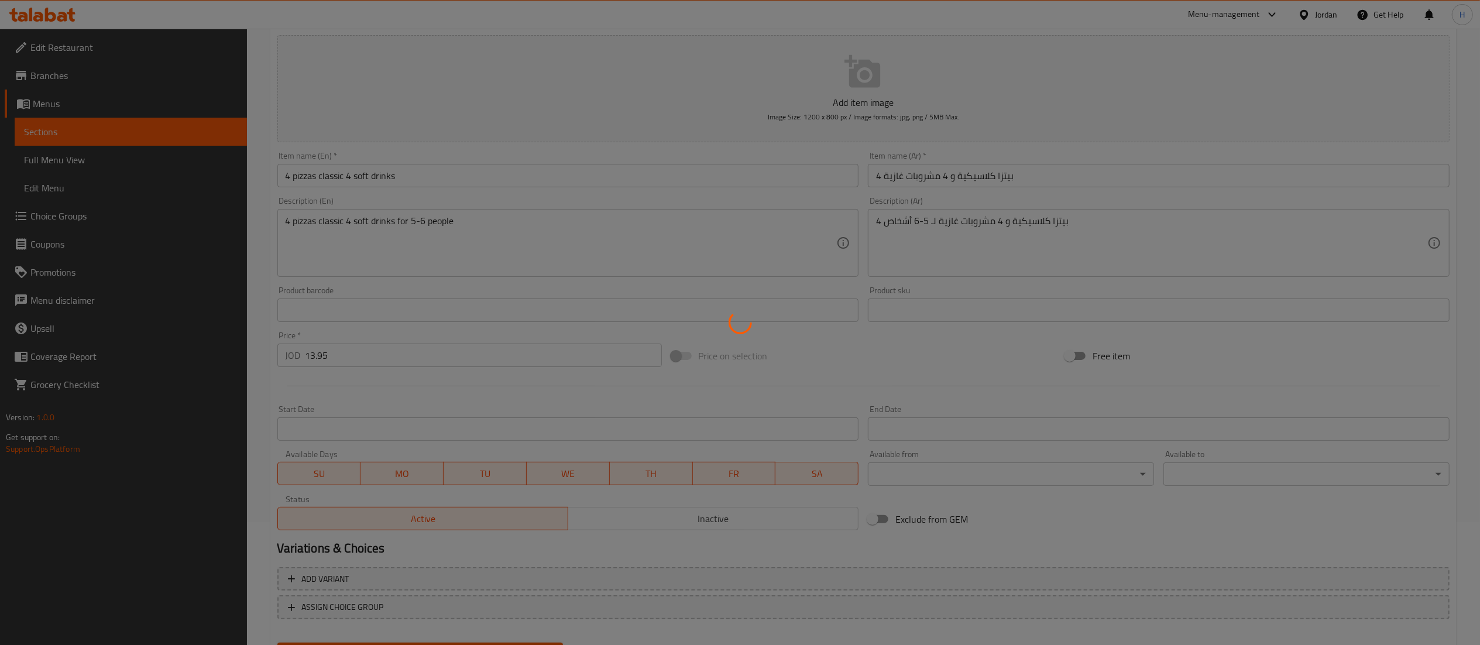
scroll to position [0, 0]
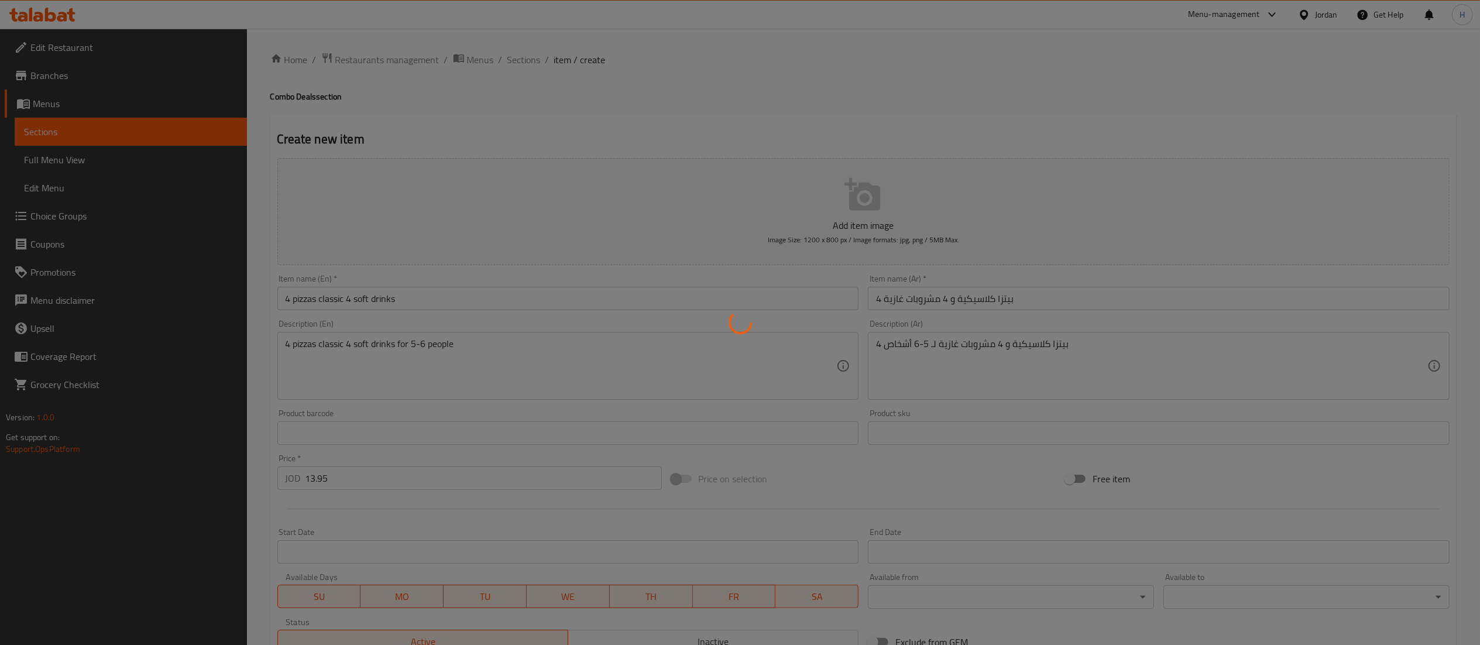
type input "0"
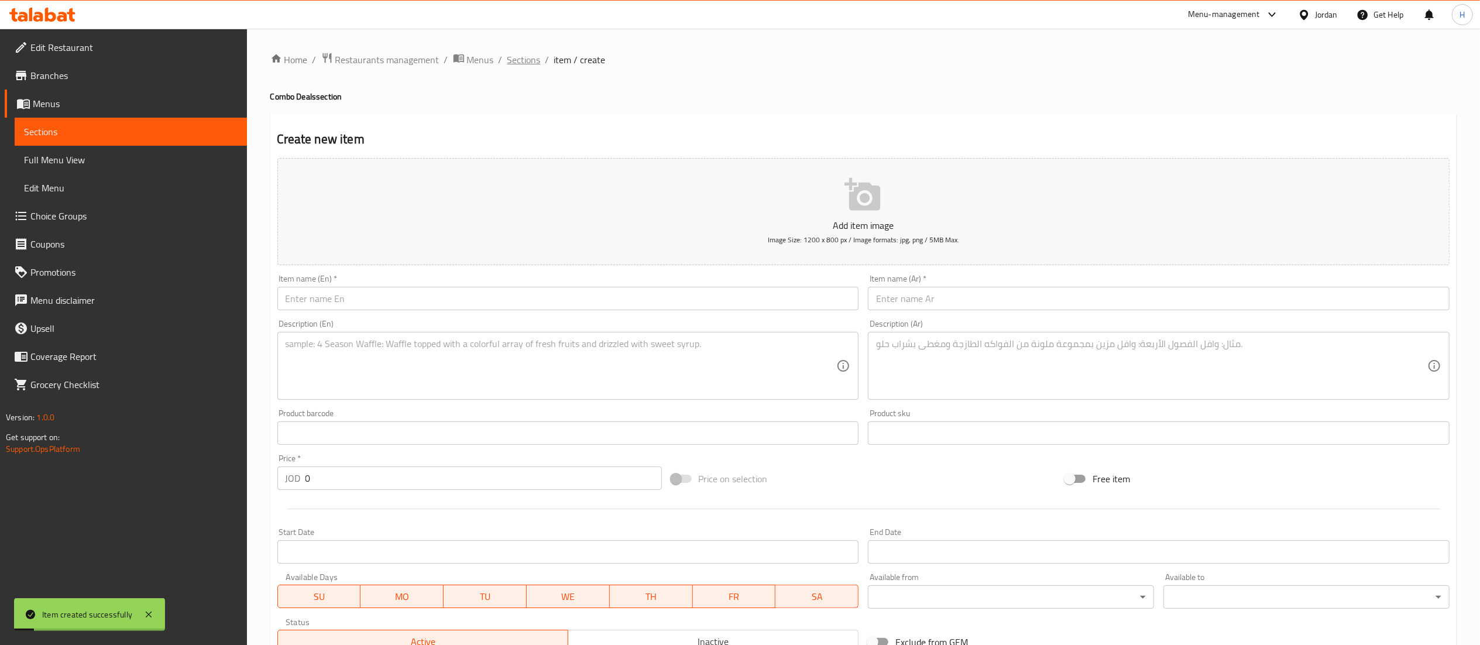
click at [518, 58] on span "Sections" at bounding box center [523, 60] width 33 height 14
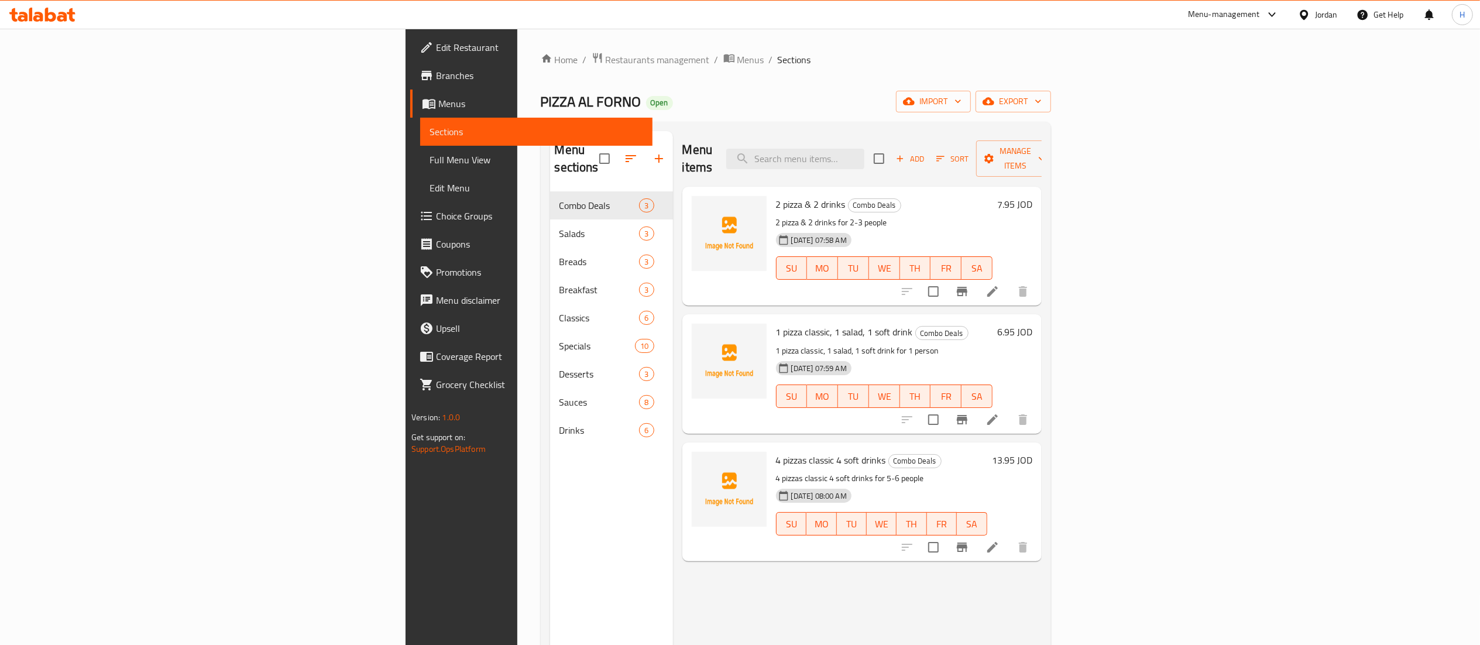
click at [759, 617] on div "Menu items Add Sort Manage items 2 pizza & 2 drinks Combo Deals 2 pizza & 2 dri…" at bounding box center [857, 453] width 369 height 645
